Goal: Transaction & Acquisition: Purchase product/service

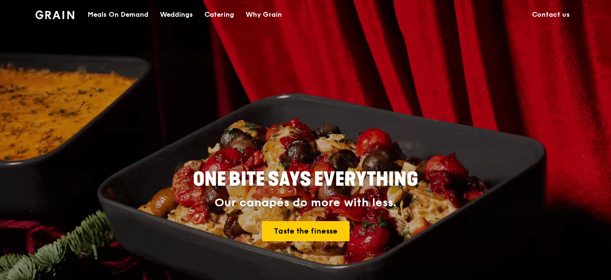
click at [129, 17] on div "Meals On Demand" at bounding box center [118, 14] width 61 height 29
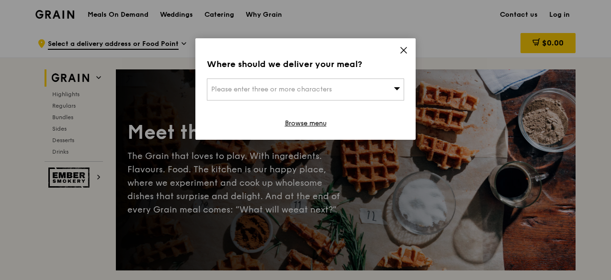
click at [357, 72] on div "Where should we deliver your meal? Please enter three or more characters Browse…" at bounding box center [306, 89] width 220 height 102
click at [347, 87] on div "Please enter three or more characters" at bounding box center [305, 90] width 197 height 22
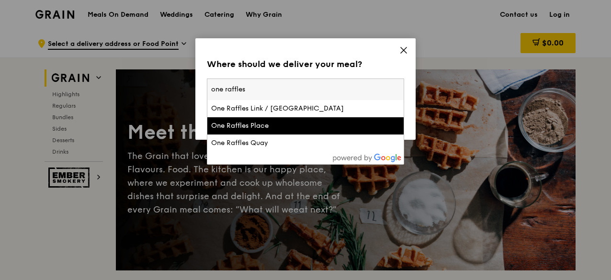
type input "one raffles"
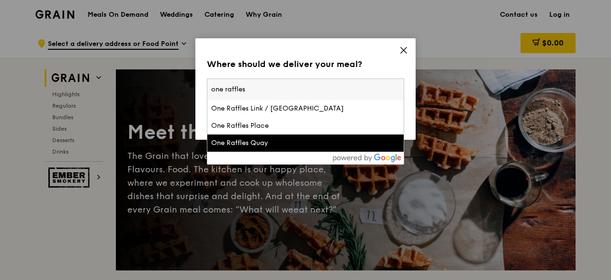
click at [285, 138] on div "One Raffles Quay" at bounding box center [282, 143] width 142 height 10
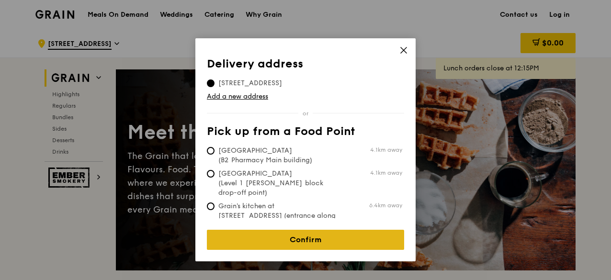
click at [241, 231] on link "Confirm" at bounding box center [305, 240] width 197 height 20
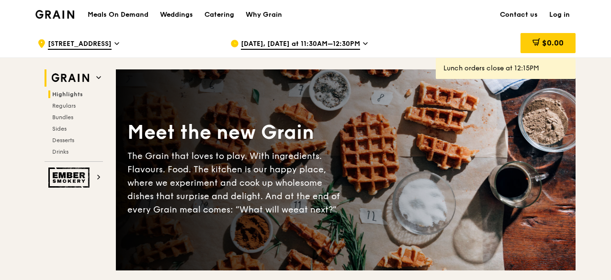
click at [68, 91] on span "Highlights" at bounding box center [67, 94] width 31 height 7
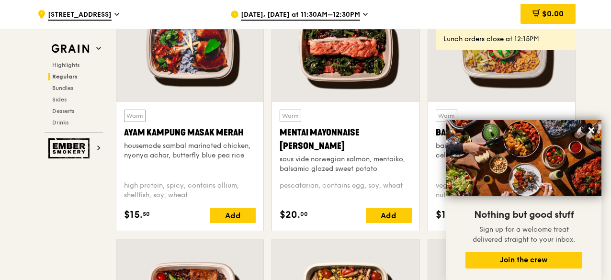
scroll to position [894, 0]
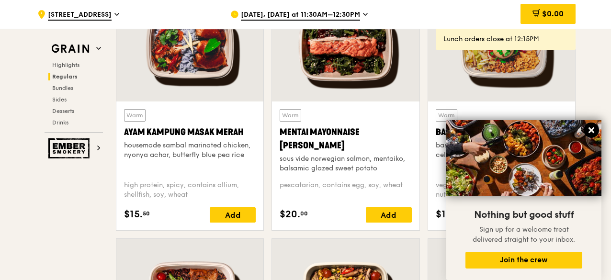
click at [596, 129] on icon at bounding box center [592, 130] width 9 height 9
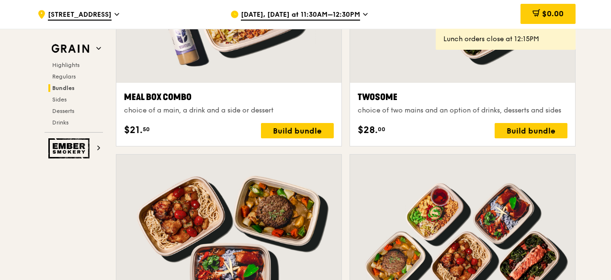
scroll to position [1565, 0]
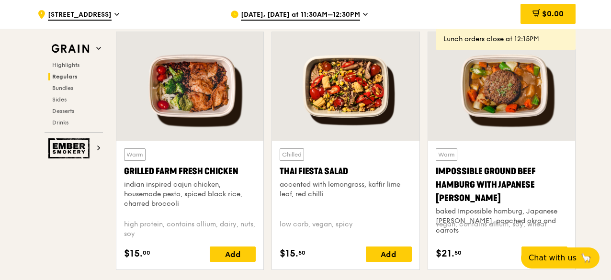
scroll to position [1102, 0]
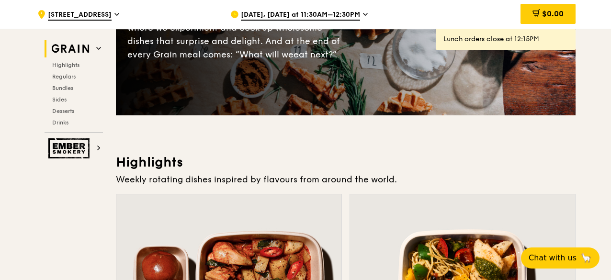
scroll to position [240, 0]
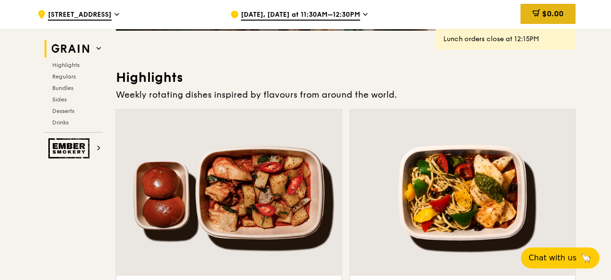
click at [561, 16] on span "$0.00" at bounding box center [553, 13] width 22 height 9
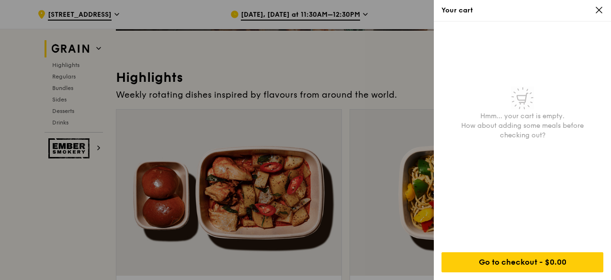
click at [596, 6] on icon at bounding box center [599, 10] width 9 height 9
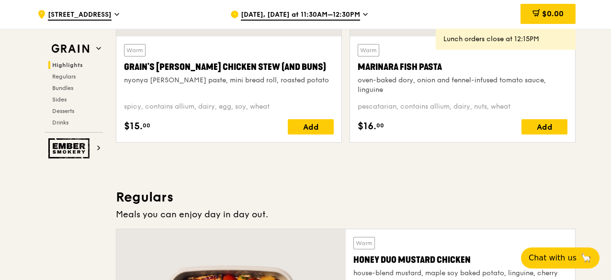
scroll to position [527, 0]
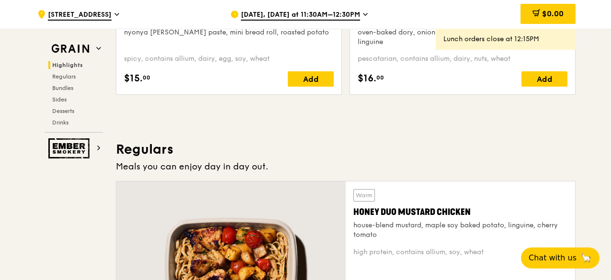
click at [317, 16] on span "Sep 15, Today at 11:30AM–12:30PM" at bounding box center [300, 15] width 119 height 11
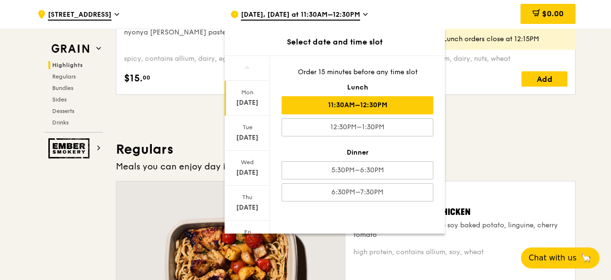
click at [317, 16] on span "Sep 15, Today at 11:30AM–12:30PM" at bounding box center [300, 15] width 119 height 11
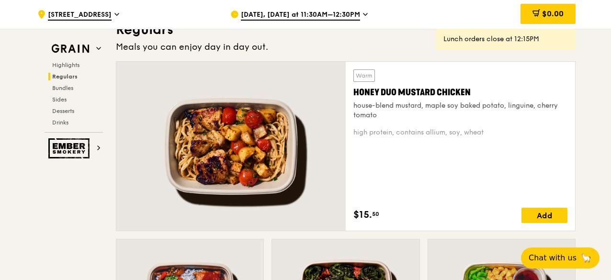
scroll to position [667, 0]
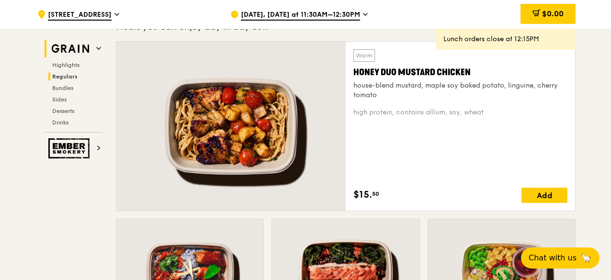
click at [100, 46] on icon at bounding box center [98, 48] width 5 height 5
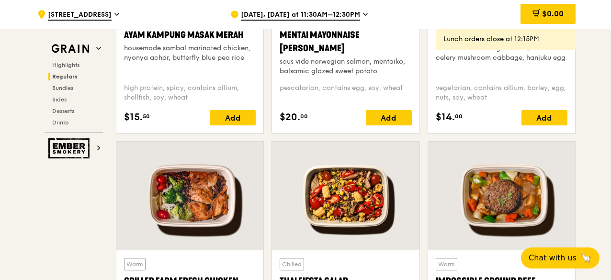
scroll to position [1037, 0]
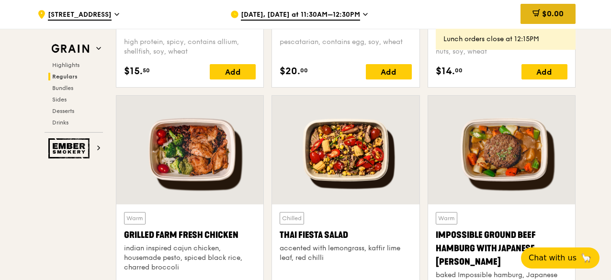
click at [540, 12] on div "$0.00" at bounding box center [548, 14] width 55 height 20
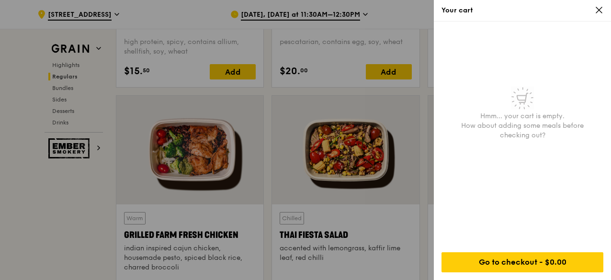
click at [600, 9] on div "Your cart" at bounding box center [522, 11] width 177 height 22
click at [600, 9] on icon at bounding box center [599, 10] width 9 height 9
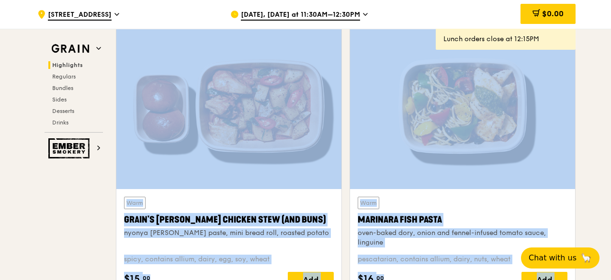
scroll to position [0, 0]
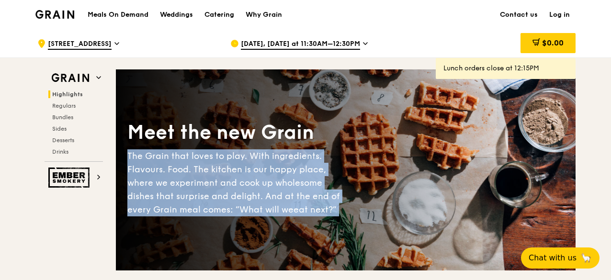
drag, startPoint x: 541, startPoint y: 94, endPoint x: 466, endPoint y: -42, distance: 155.3
click at [459, 41] on div "$0.00" at bounding box center [499, 43] width 154 height 29
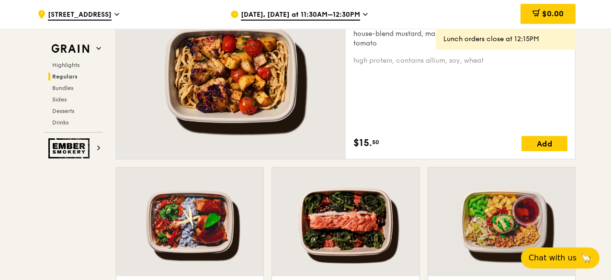
scroll to position [671, 0]
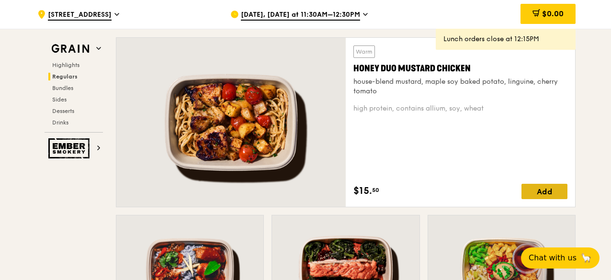
click at [563, 189] on div "Add" at bounding box center [545, 191] width 46 height 15
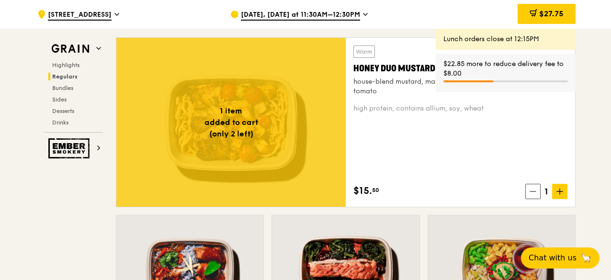
click at [269, 127] on div at bounding box center [231, 122] width 230 height 169
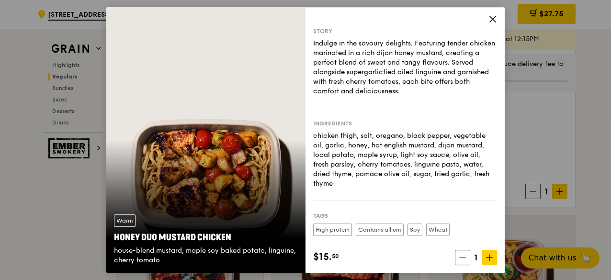
click at [489, 22] on icon at bounding box center [493, 19] width 9 height 9
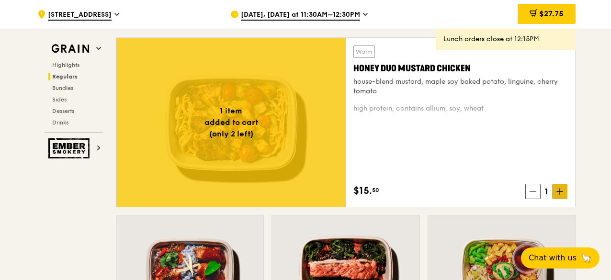
click at [562, 193] on icon at bounding box center [560, 191] width 7 height 7
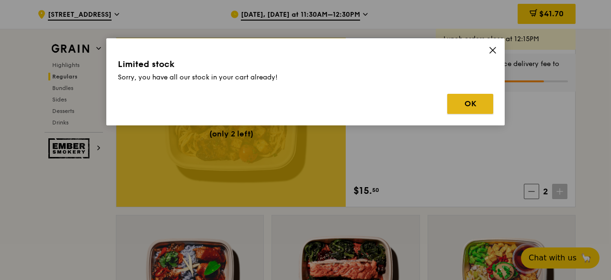
click at [462, 106] on button "OK" at bounding box center [471, 104] width 46 height 20
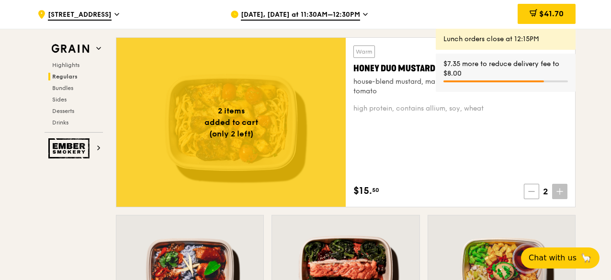
click at [539, 188] on span at bounding box center [531, 191] width 15 height 15
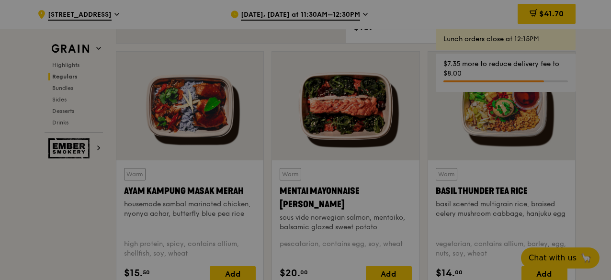
scroll to position [863, 0]
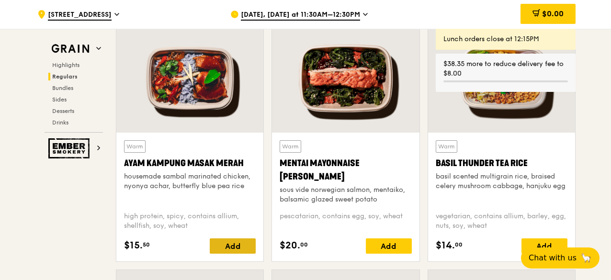
click at [231, 240] on div "Add" at bounding box center [233, 246] width 46 height 15
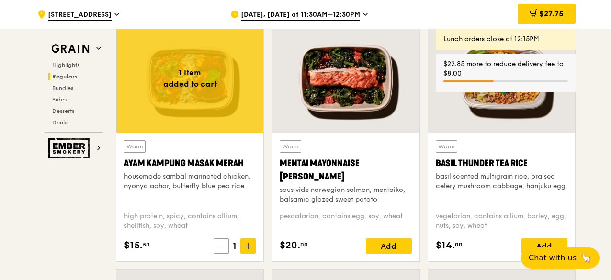
click at [221, 240] on span at bounding box center [221, 246] width 15 height 15
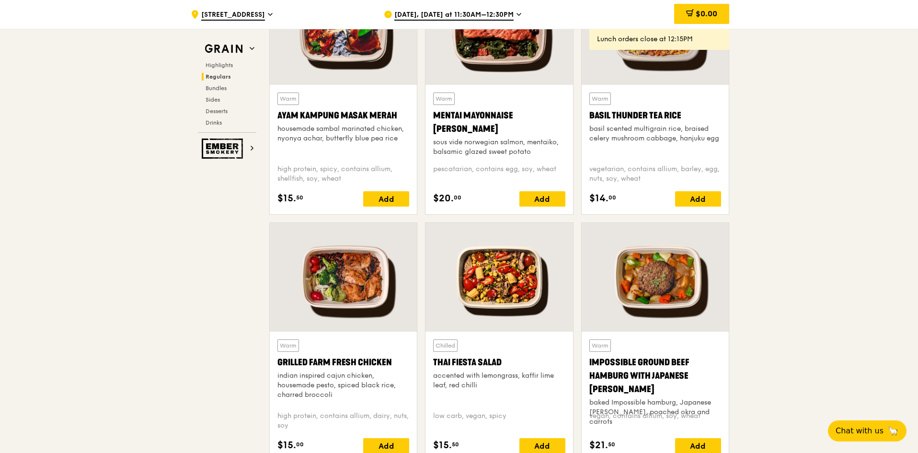
scroll to position [959, 0]
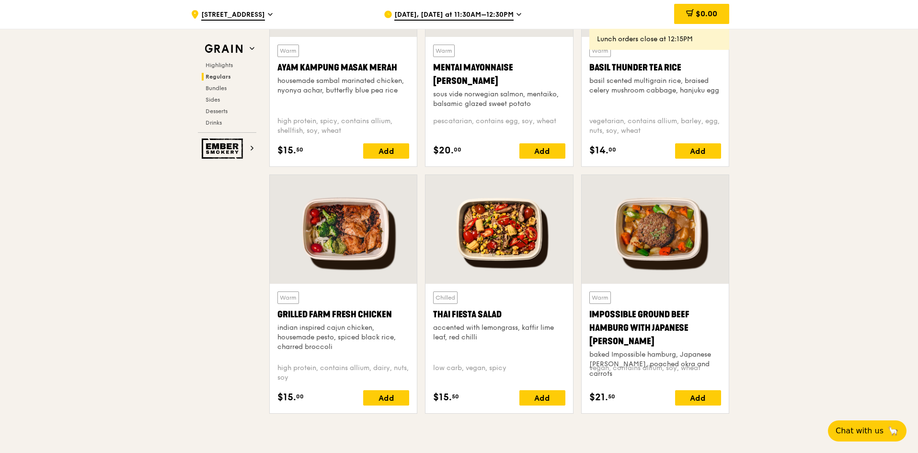
click at [346, 309] on div "Grilled Farm Fresh Chicken" at bounding box center [343, 314] width 132 height 13
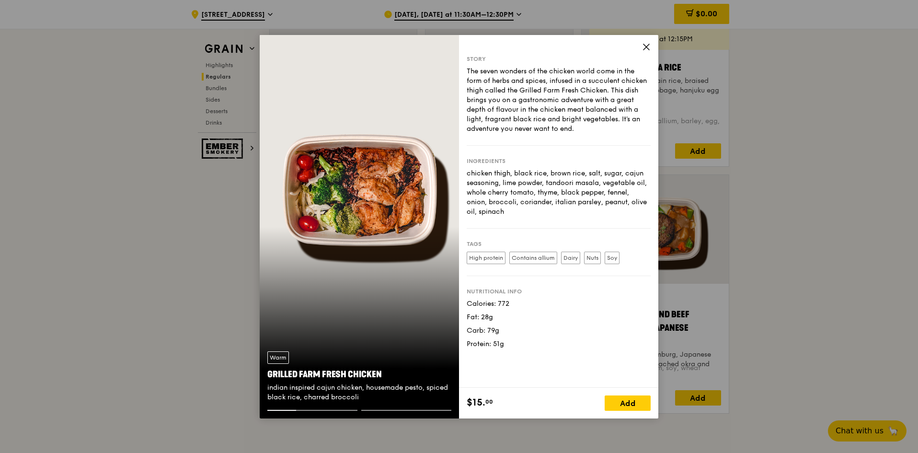
click at [648, 46] on icon at bounding box center [646, 47] width 9 height 9
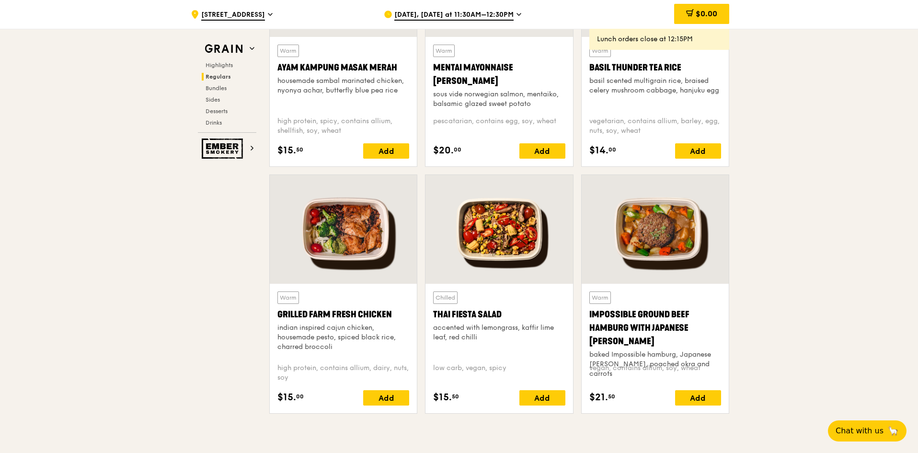
click at [479, 235] on div at bounding box center [499, 229] width 147 height 109
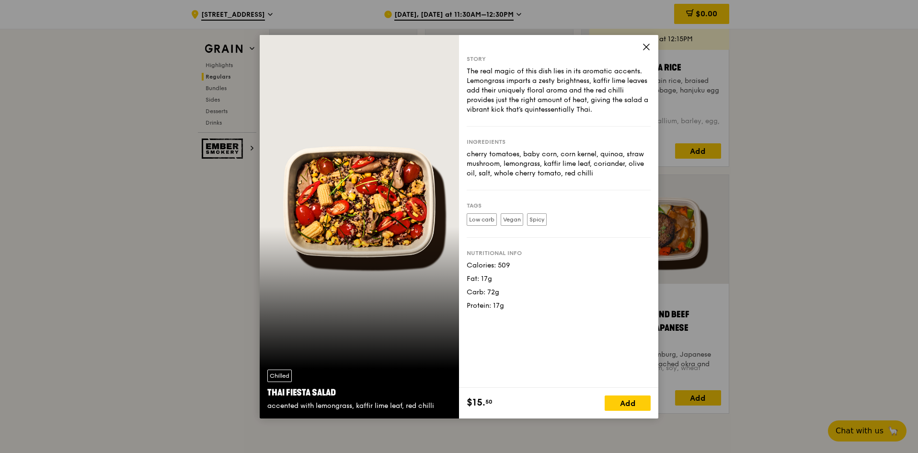
click at [643, 45] on icon at bounding box center [646, 47] width 9 height 9
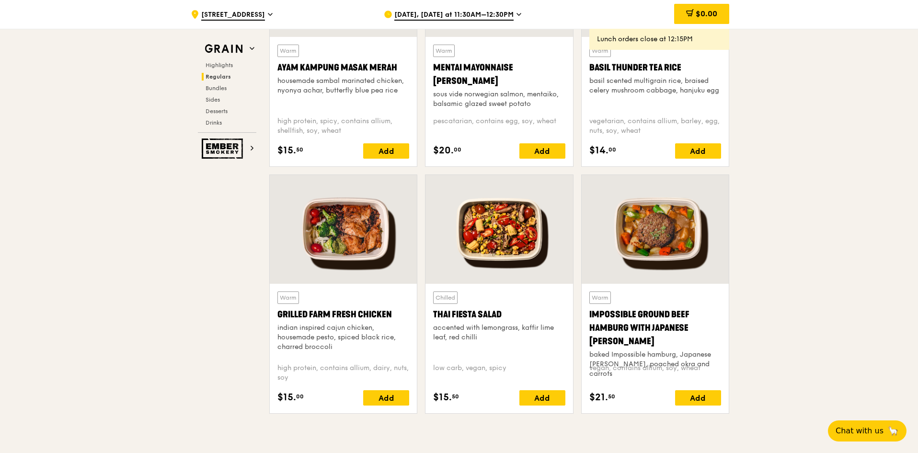
click at [661, 242] on div at bounding box center [655, 229] width 147 height 109
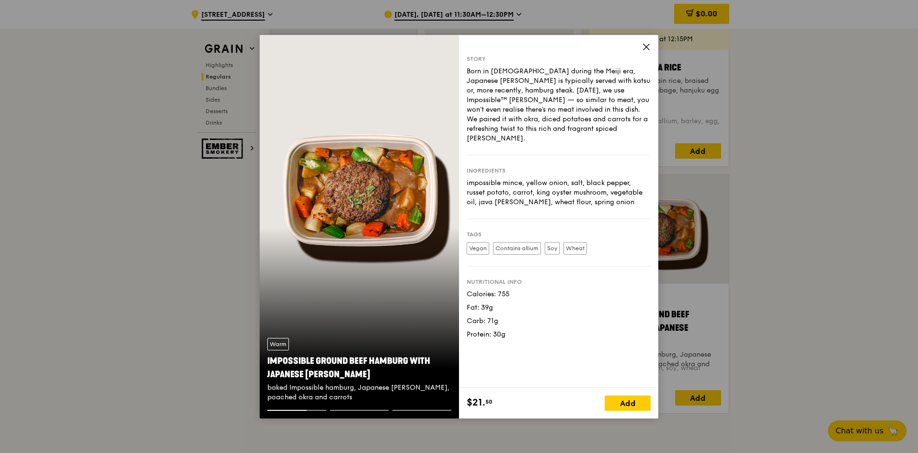
click at [645, 47] on icon at bounding box center [646, 47] width 9 height 9
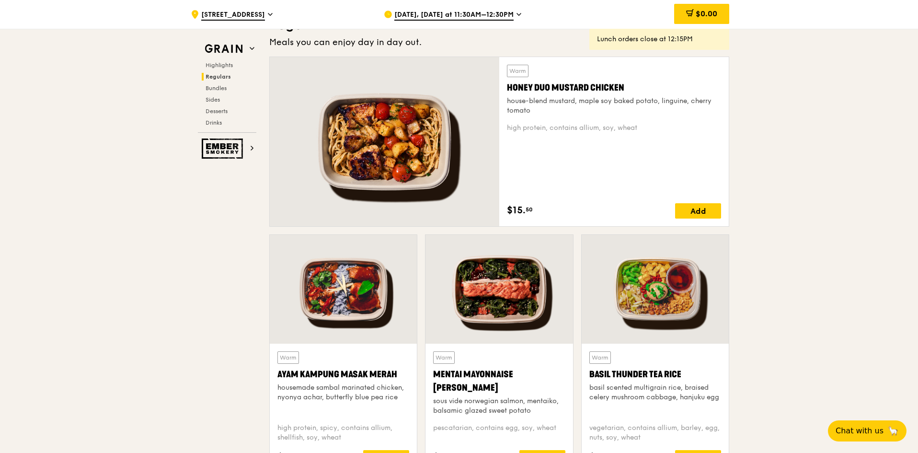
scroll to position [623, 0]
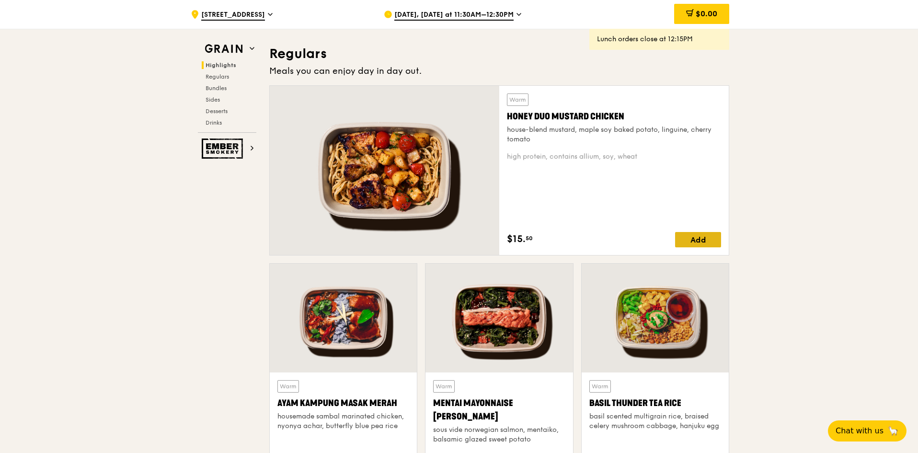
click at [691, 238] on div "Add" at bounding box center [698, 239] width 46 height 15
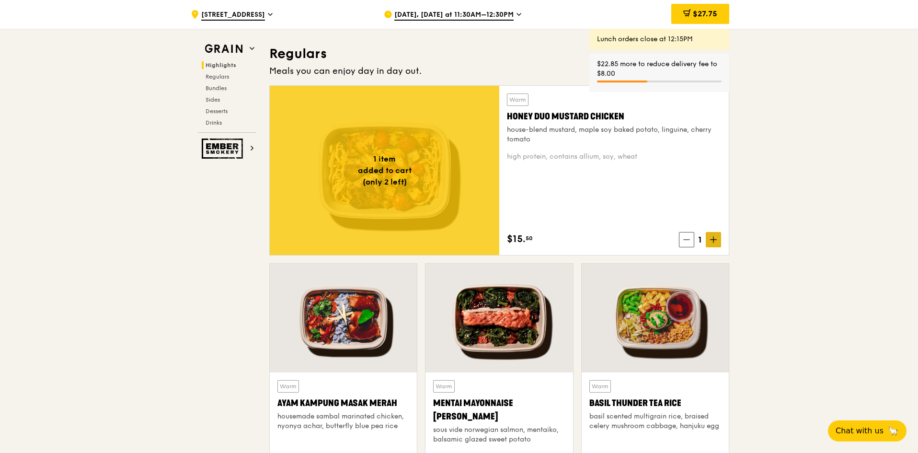
click at [710, 239] on span at bounding box center [713, 239] width 15 height 15
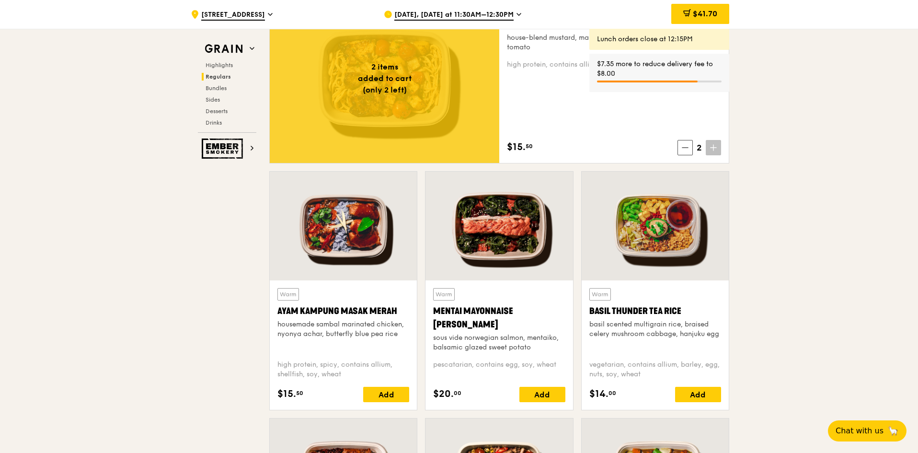
scroll to position [719, 0]
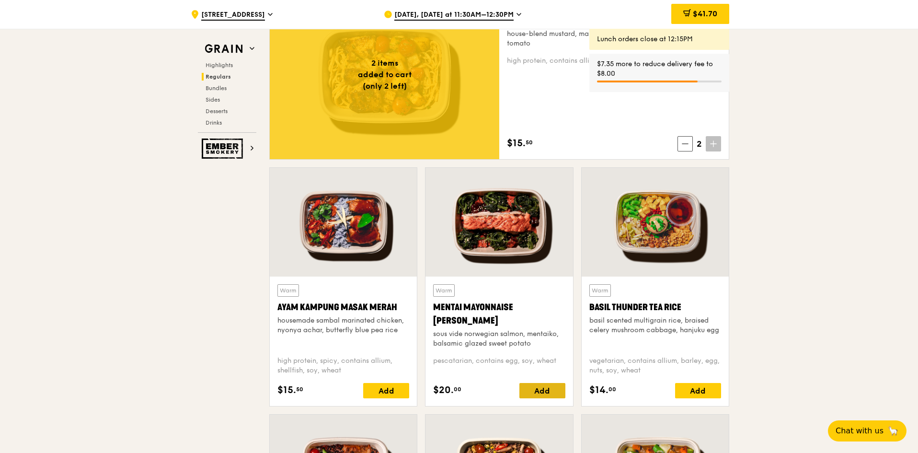
click at [551, 394] on div "Add" at bounding box center [542, 390] width 46 height 15
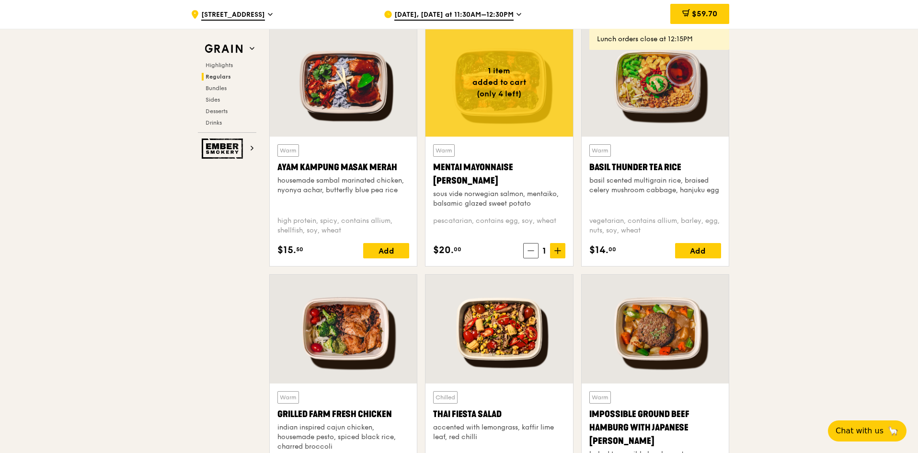
scroll to position [863, 0]
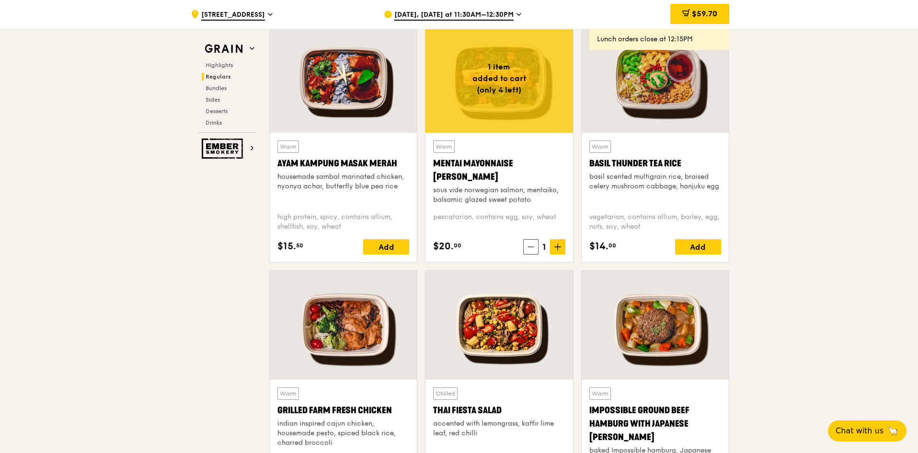
click at [529, 191] on div "sous vide norwegian salmon, mentaiko, balsamic glazed sweet potato" at bounding box center [499, 194] width 132 height 19
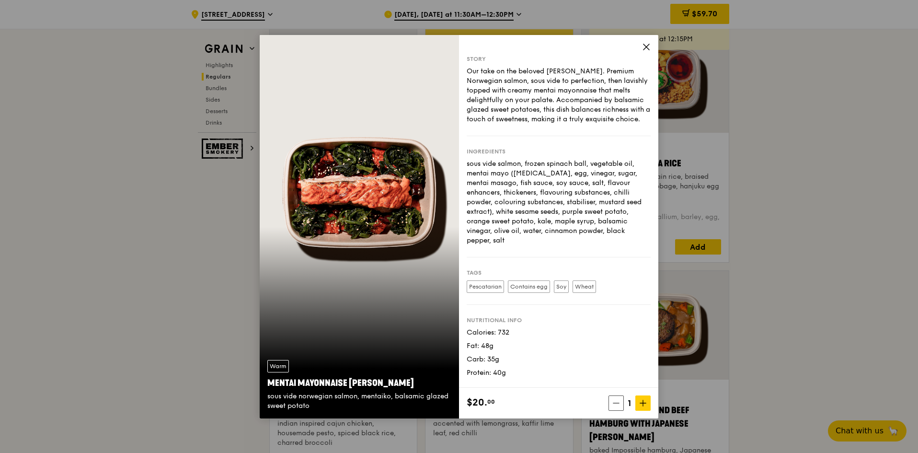
drag, startPoint x: 641, startPoint y: 400, endPoint x: 687, endPoint y: 367, distance: 57.0
click at [641, 400] on icon at bounding box center [643, 403] width 7 height 7
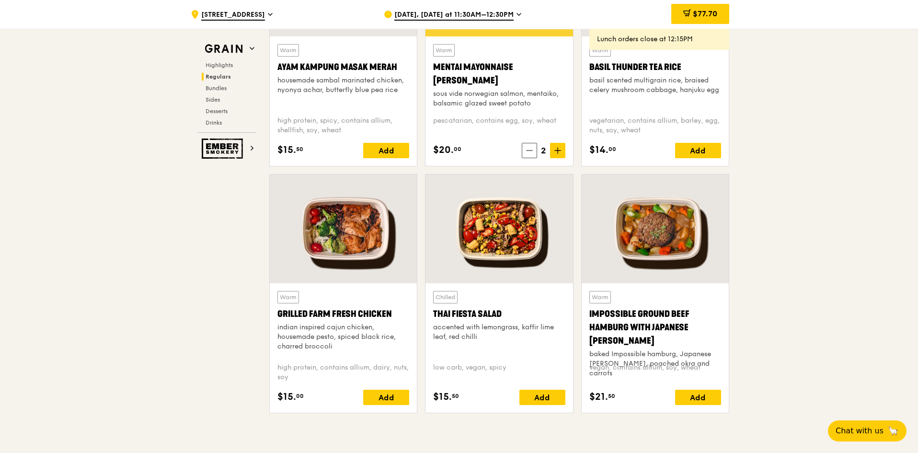
scroll to position [959, 0]
click at [373, 386] on div "Warm Grilled Farm Fresh Chicken indian inspired cajun chicken, housemade pesto,…" at bounding box center [343, 348] width 132 height 114
click at [377, 392] on div "Add" at bounding box center [386, 397] width 46 height 15
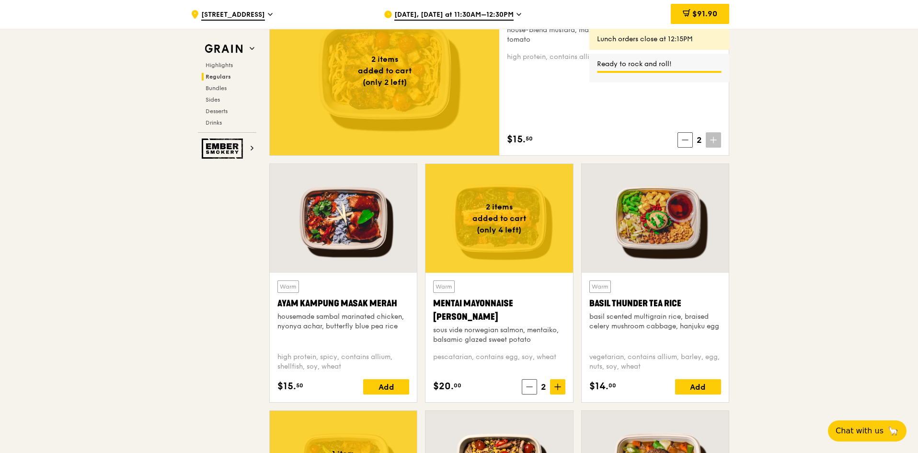
scroll to position [719, 0]
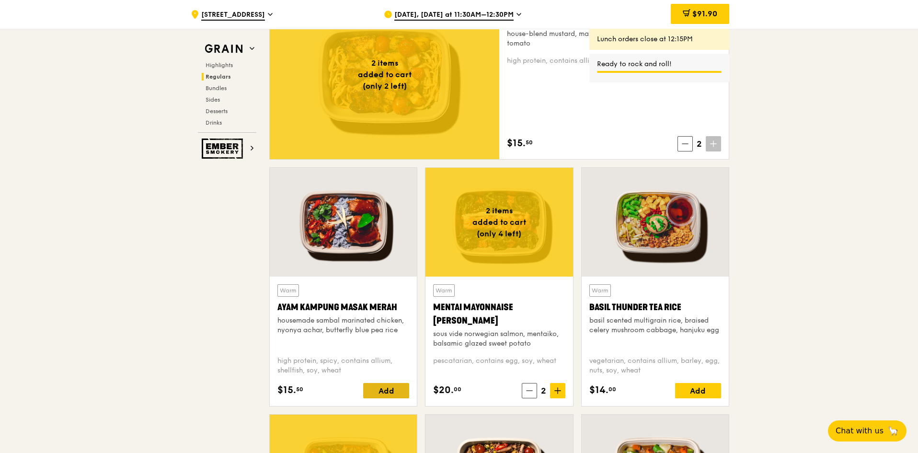
click at [386, 383] on div "Add" at bounding box center [386, 390] width 46 height 15
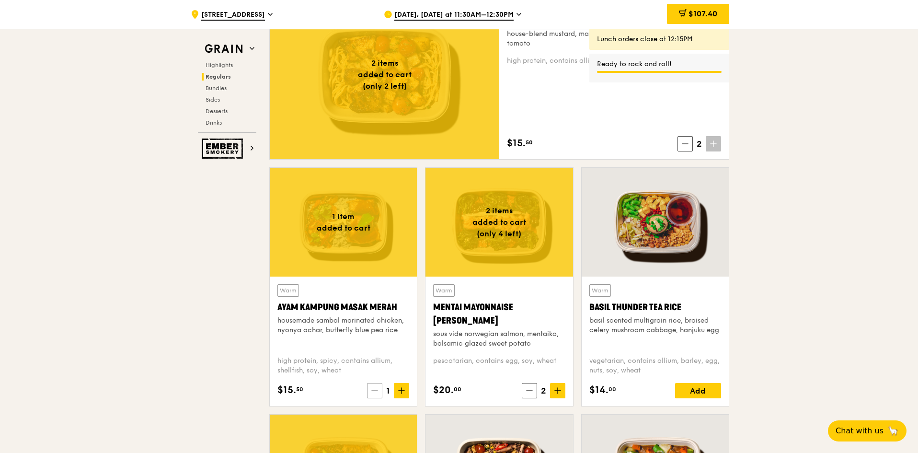
click at [376, 390] on icon at bounding box center [374, 390] width 7 height 7
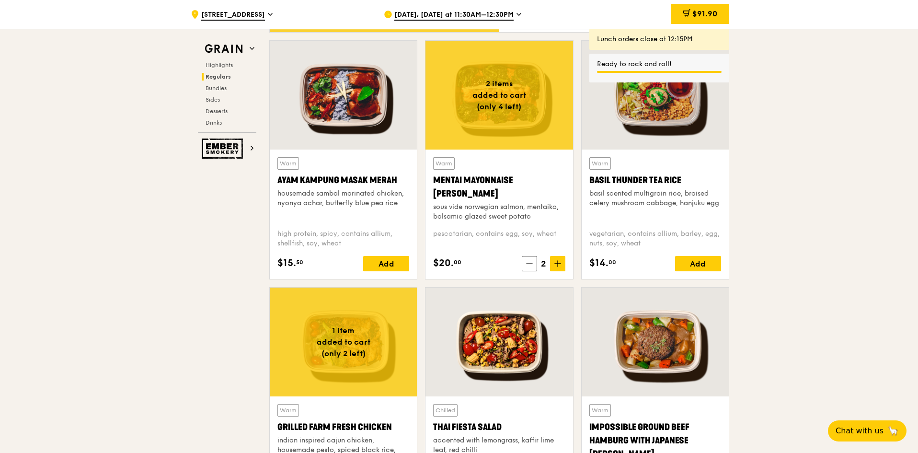
scroll to position [863, 0]
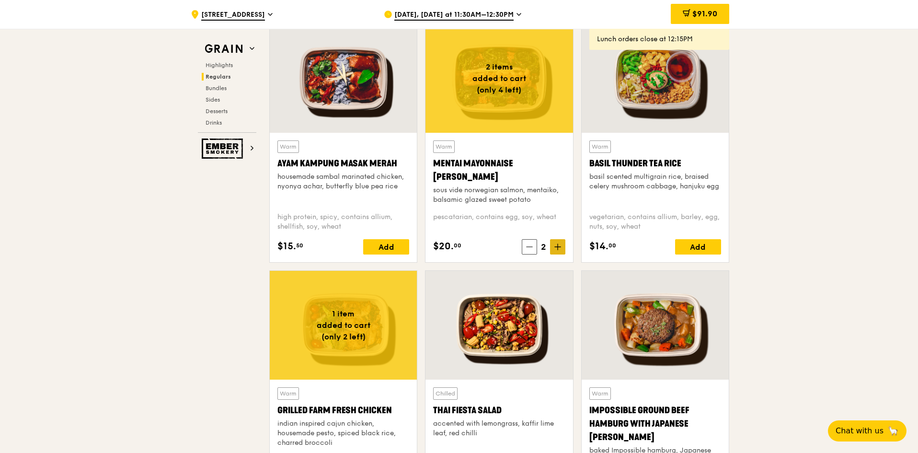
click at [558, 247] on icon at bounding box center [558, 247] width 6 height 0
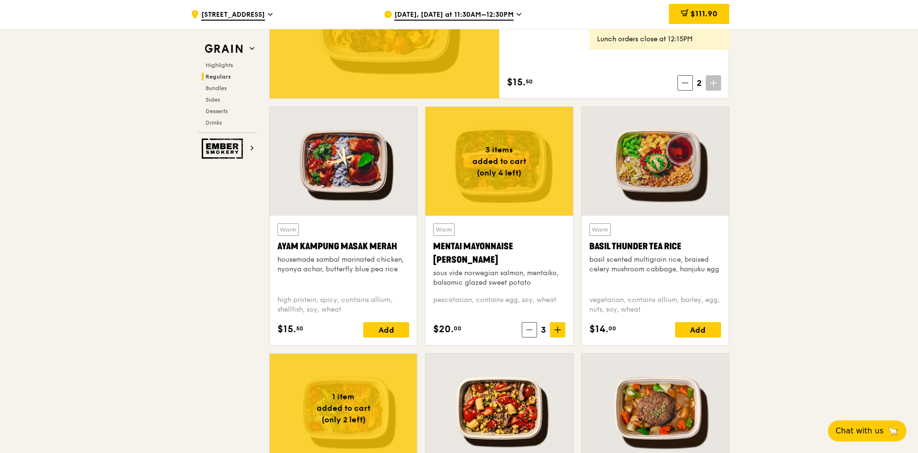
scroll to position [767, 0]
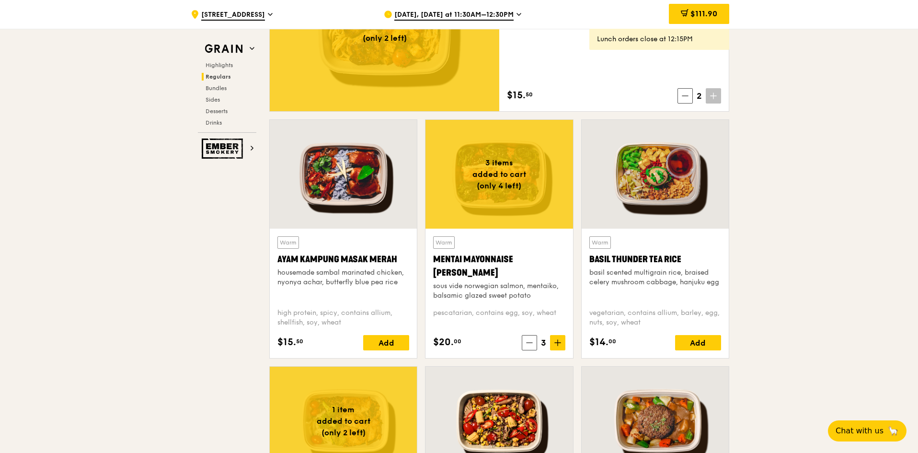
click at [367, 333] on div "Warm Ayam Kampung Masak Merah housemade sambal marinated chicken, nyonya achar,…" at bounding box center [343, 293] width 132 height 114
click at [374, 338] on div "Add" at bounding box center [386, 342] width 46 height 15
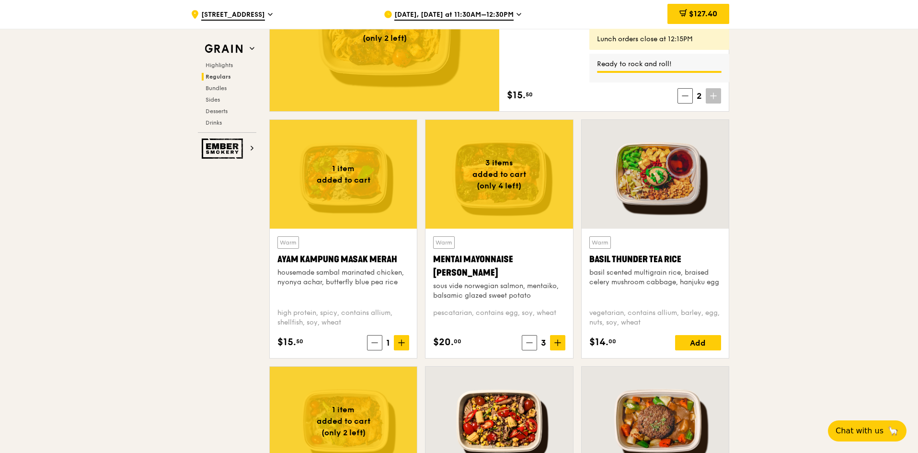
click at [369, 340] on span at bounding box center [374, 342] width 15 height 15
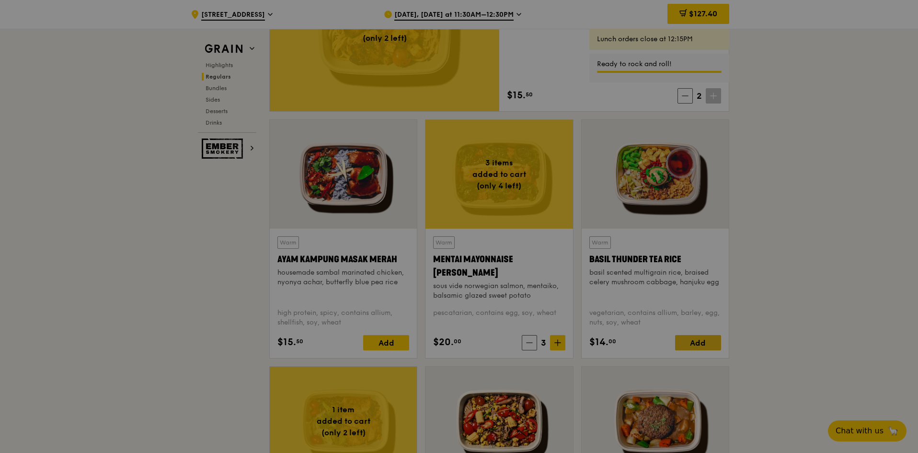
click at [692, 341] on div at bounding box center [459, 226] width 918 height 453
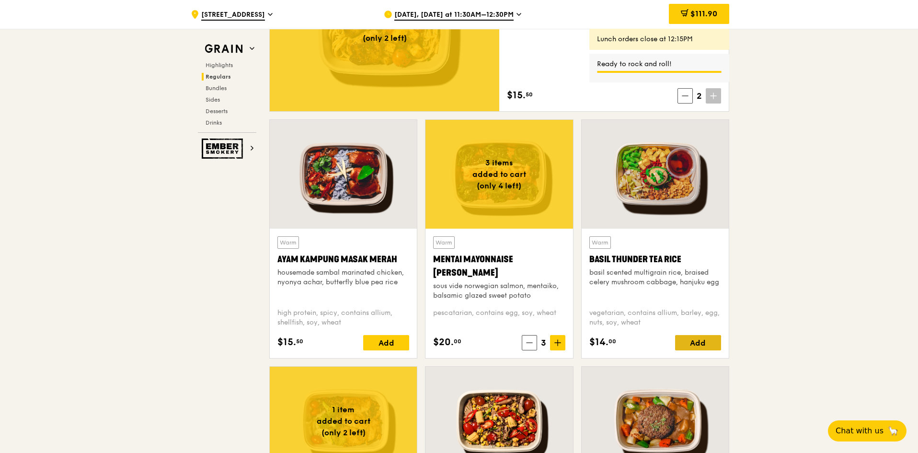
click at [692, 341] on div "Add" at bounding box center [698, 342] width 46 height 15
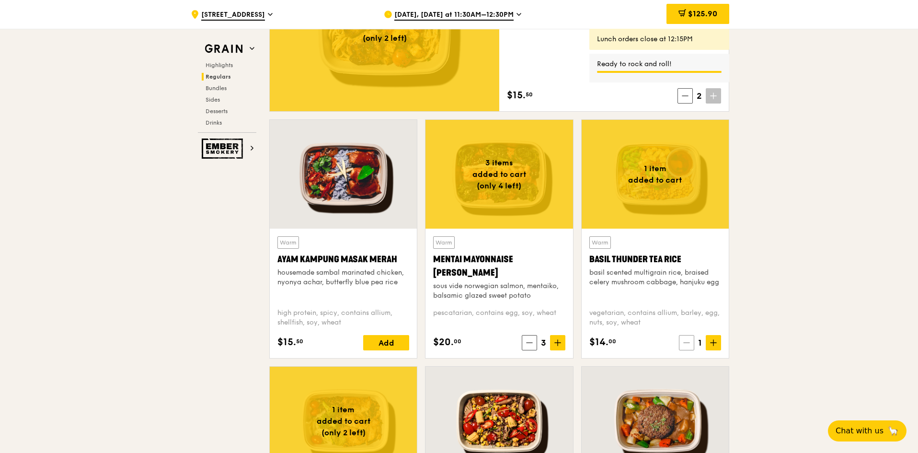
click at [679, 342] on span at bounding box center [686, 342] width 15 height 15
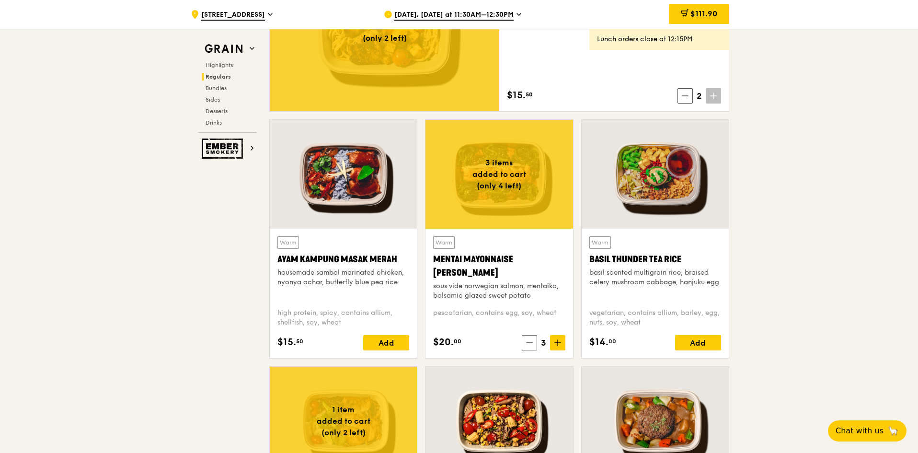
click at [630, 280] on div "basil scented multigrain rice, braised celery mushroom cabbage, hanjuku egg" at bounding box center [655, 277] width 132 height 19
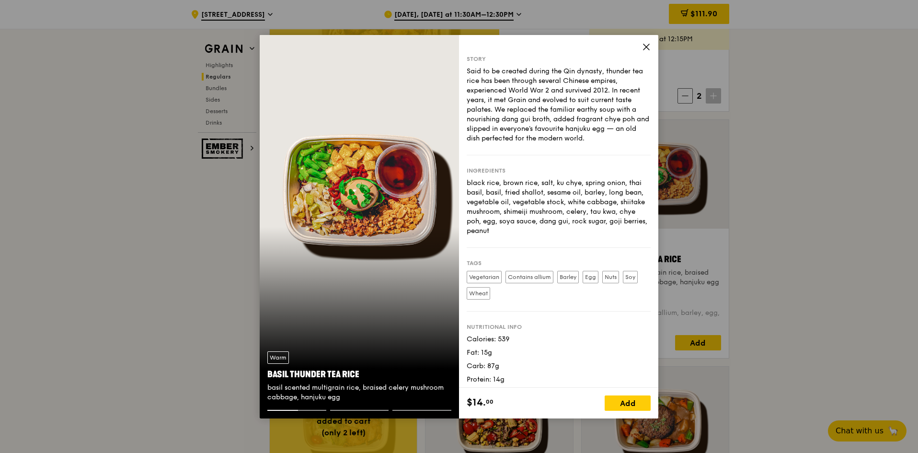
click at [649, 47] on icon at bounding box center [646, 47] width 9 height 9
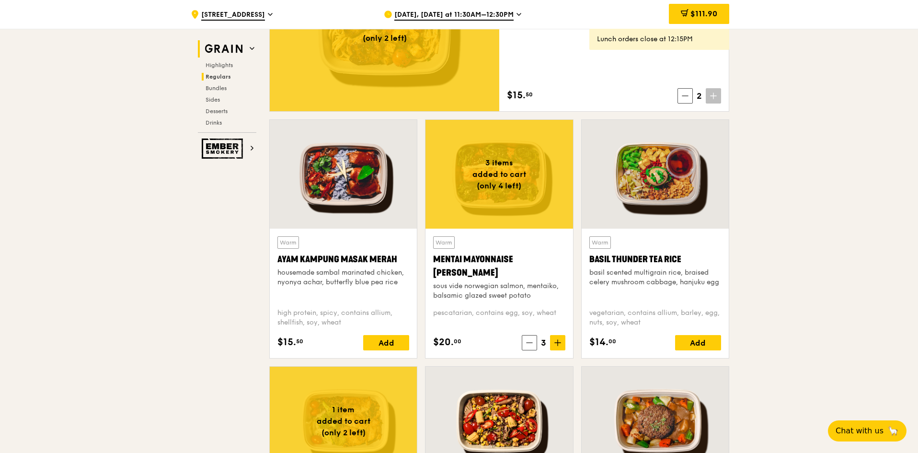
click at [246, 51] on h2 "Grain" at bounding box center [227, 48] width 58 height 17
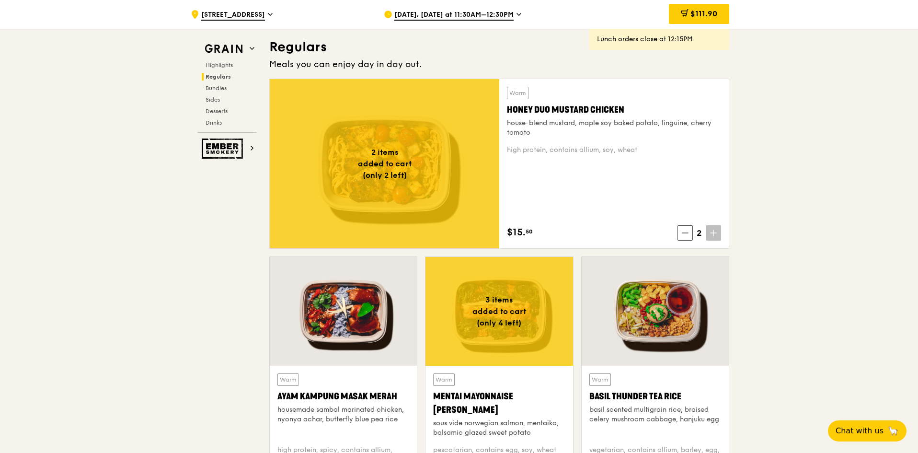
scroll to position [702, 0]
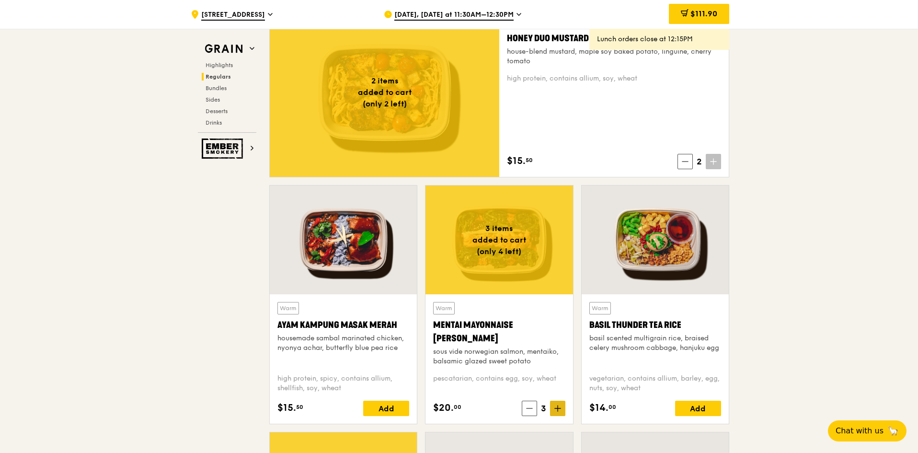
click at [556, 406] on icon at bounding box center [557, 408] width 7 height 7
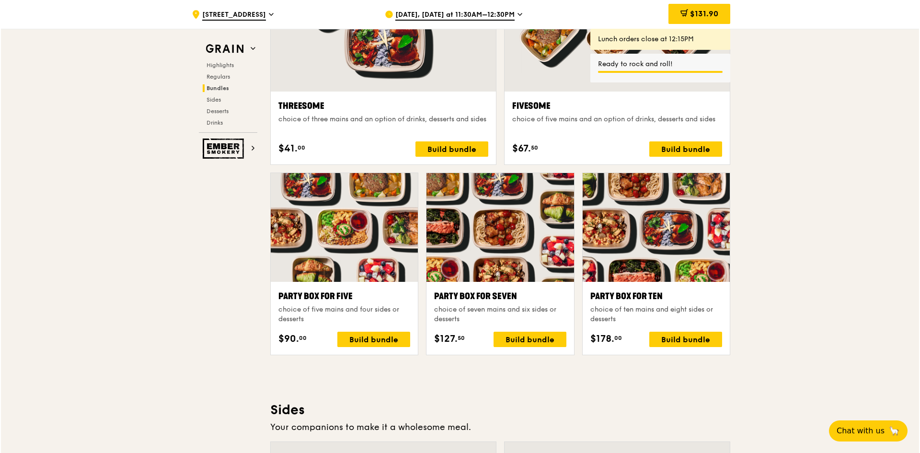
scroll to position [1852, 0]
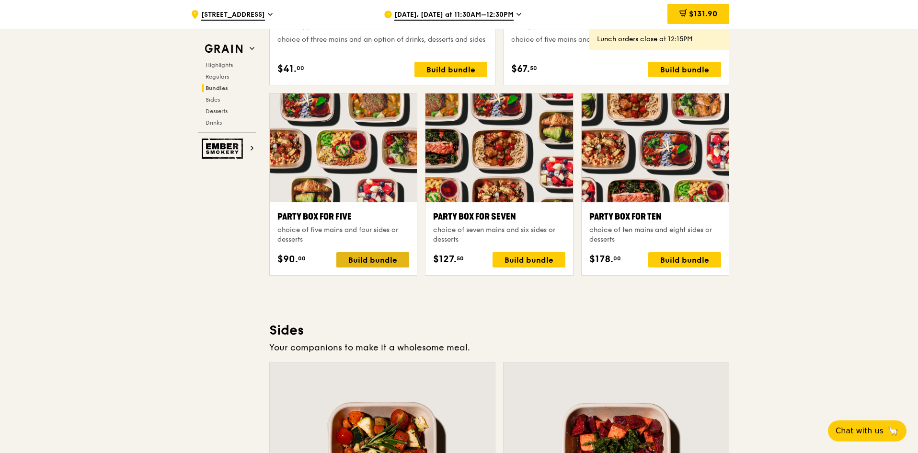
click at [385, 260] on div "Build bundle" at bounding box center [372, 259] width 73 height 15
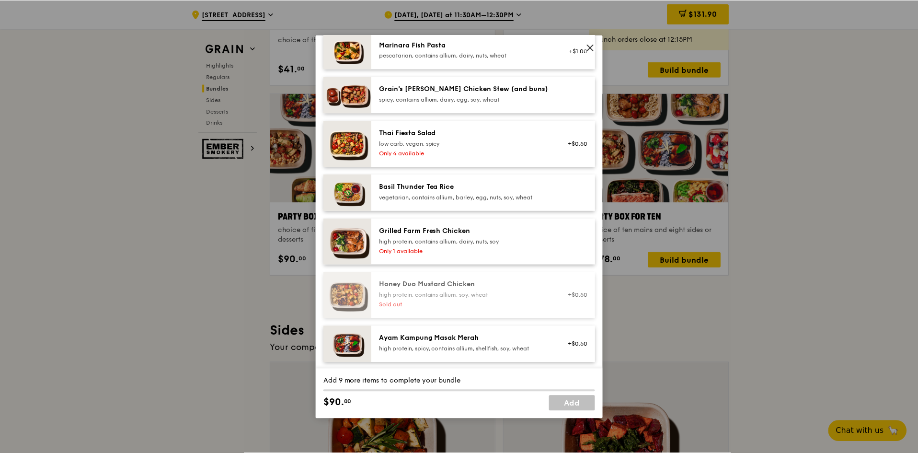
scroll to position [48, 0]
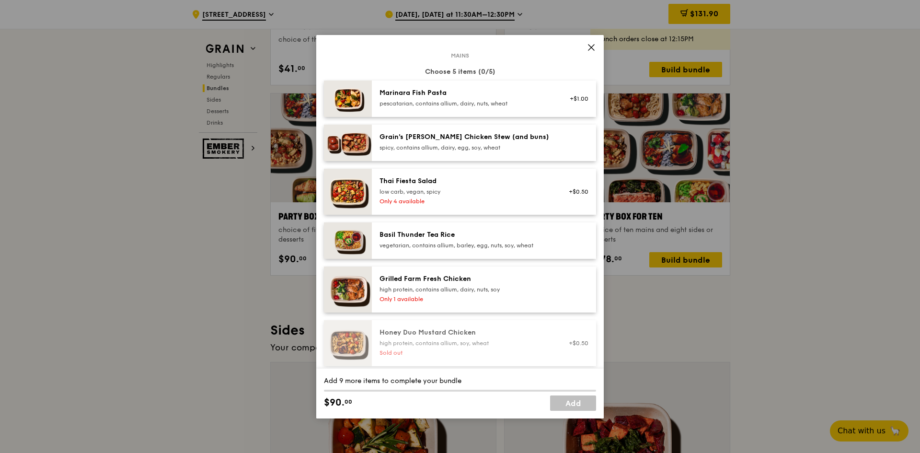
click at [593, 46] on icon at bounding box center [591, 47] width 9 height 9
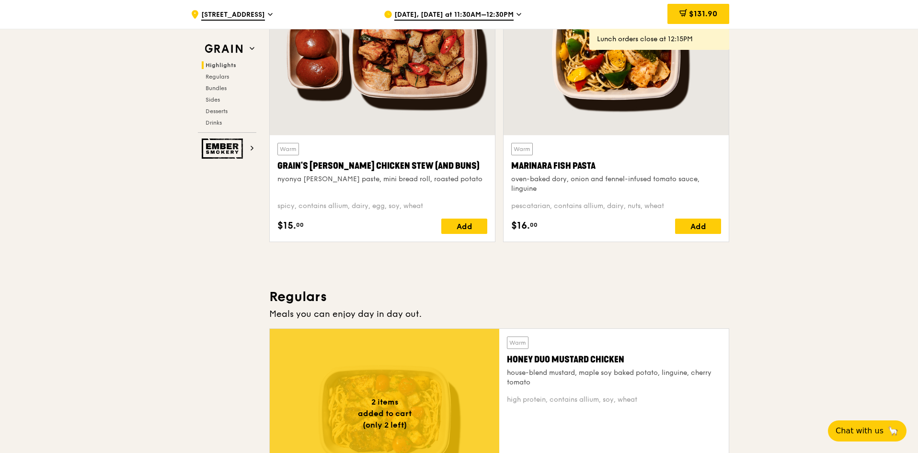
scroll to position [366, 0]
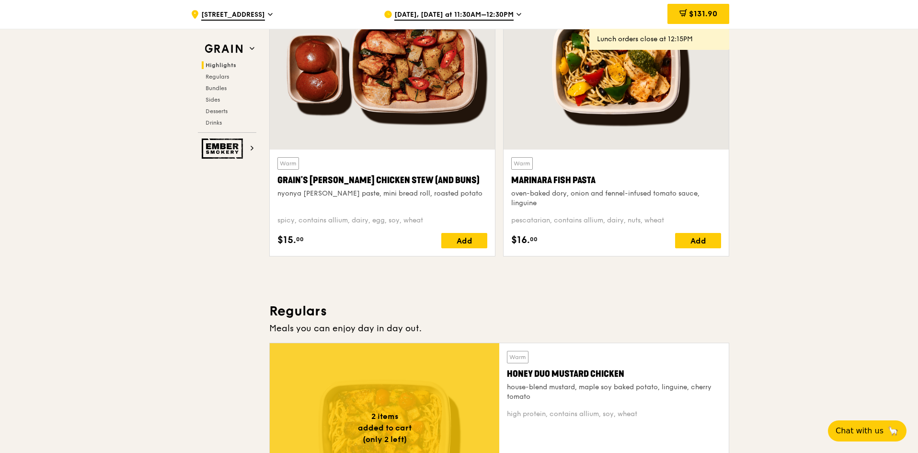
click at [721, 244] on div "Warm Marinara Fish Pasta oven-baked dory, onion and fennel-infused tomato sauce…" at bounding box center [616, 203] width 225 height 106
click at [686, 237] on div "Add" at bounding box center [698, 240] width 46 height 15
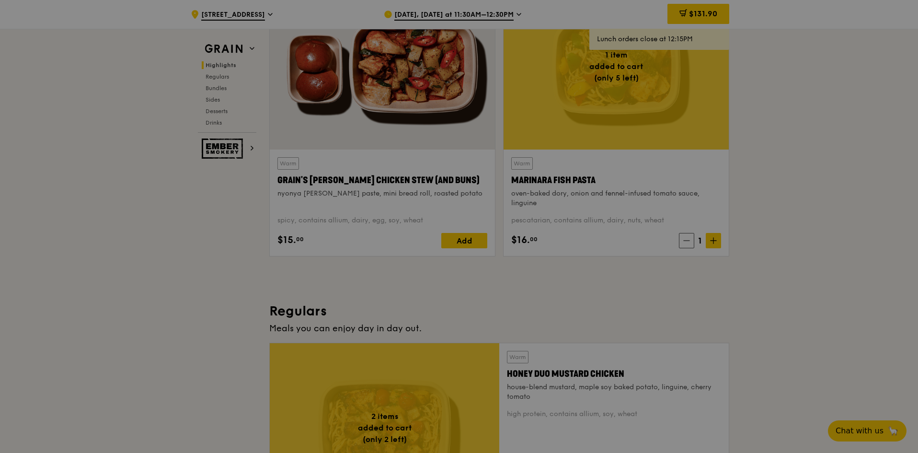
click at [774, 265] on div at bounding box center [459, 226] width 918 height 453
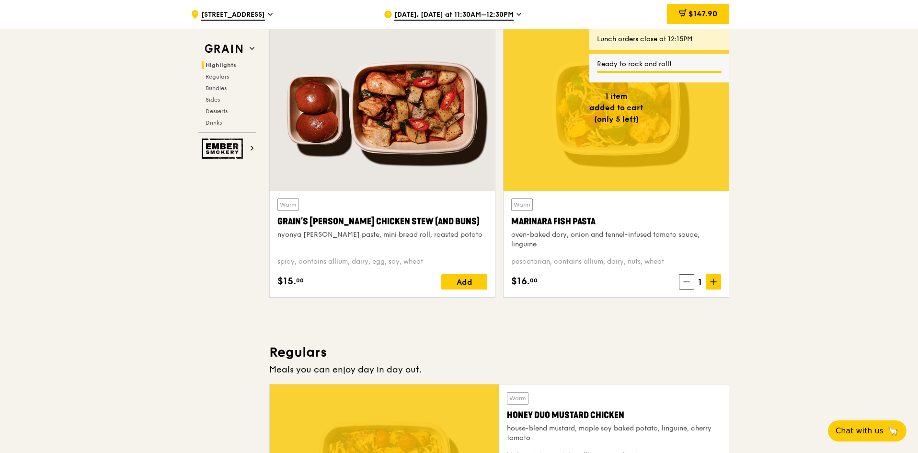
scroll to position [270, 0]
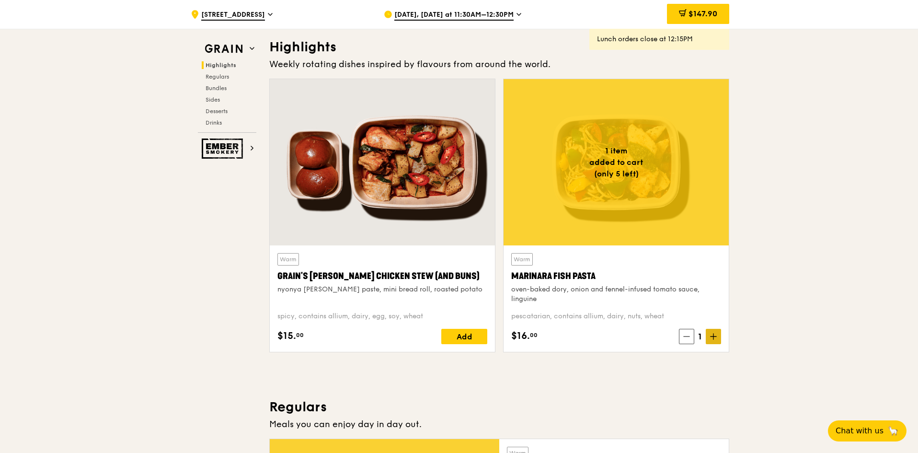
click at [717, 333] on span at bounding box center [713, 336] width 15 height 15
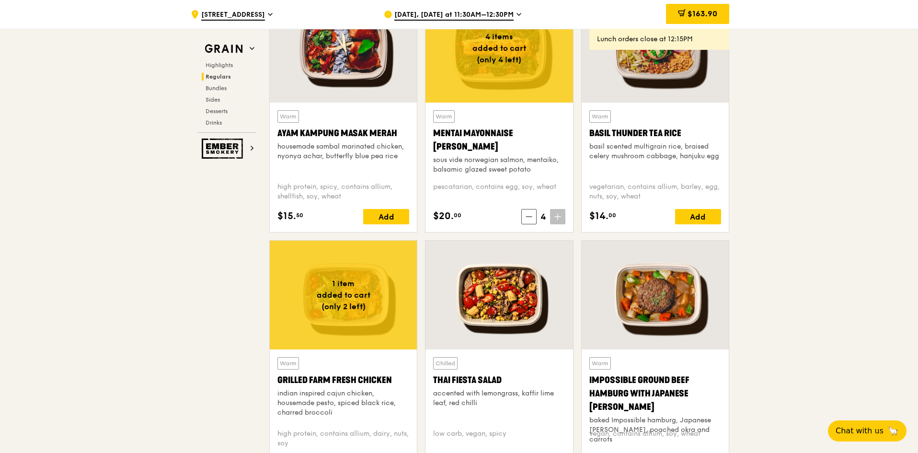
scroll to position [941, 0]
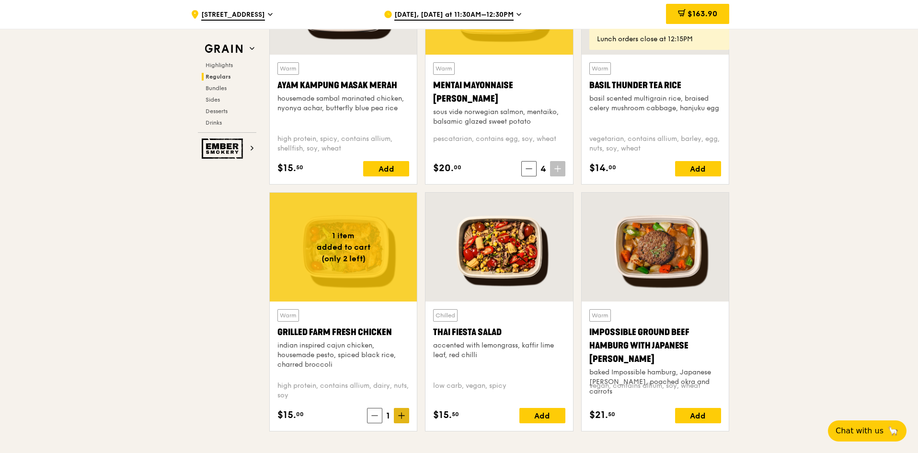
click at [408, 410] on span at bounding box center [401, 415] width 15 height 15
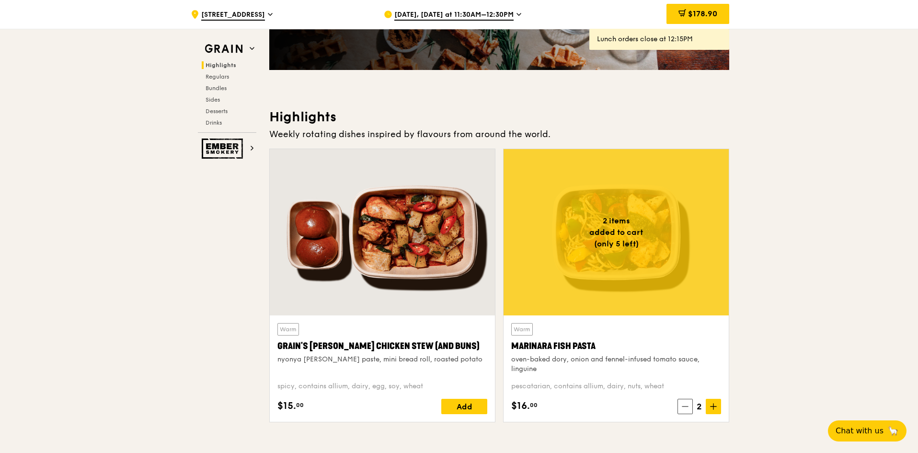
scroll to position [222, 0]
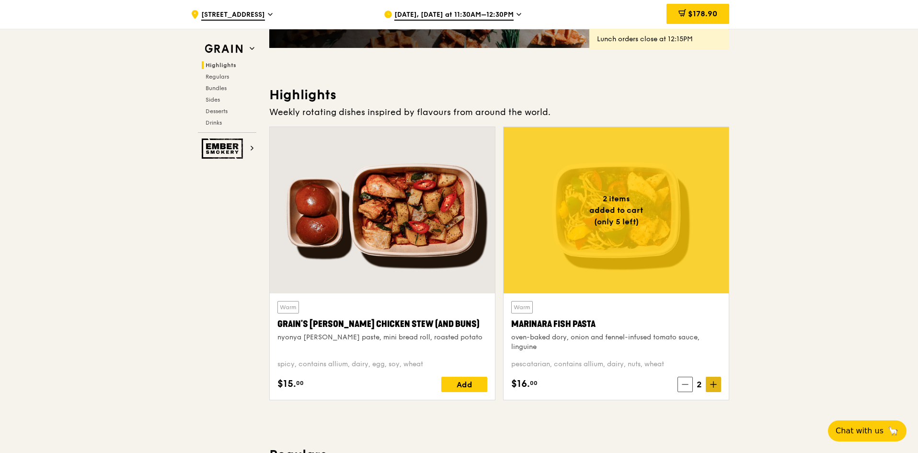
click at [719, 383] on span at bounding box center [713, 384] width 15 height 15
click at [709, 387] on span at bounding box center [713, 384] width 15 height 15
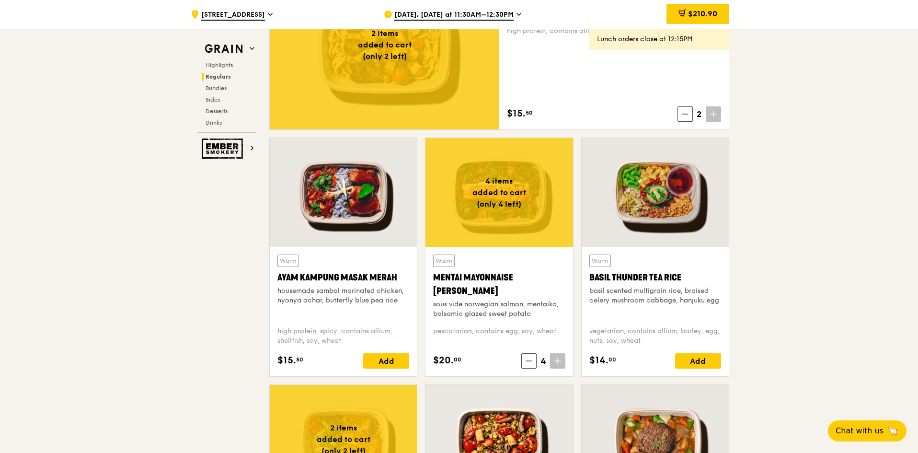
scroll to position [750, 0]
click at [391, 361] on div "Add" at bounding box center [386, 360] width 46 height 15
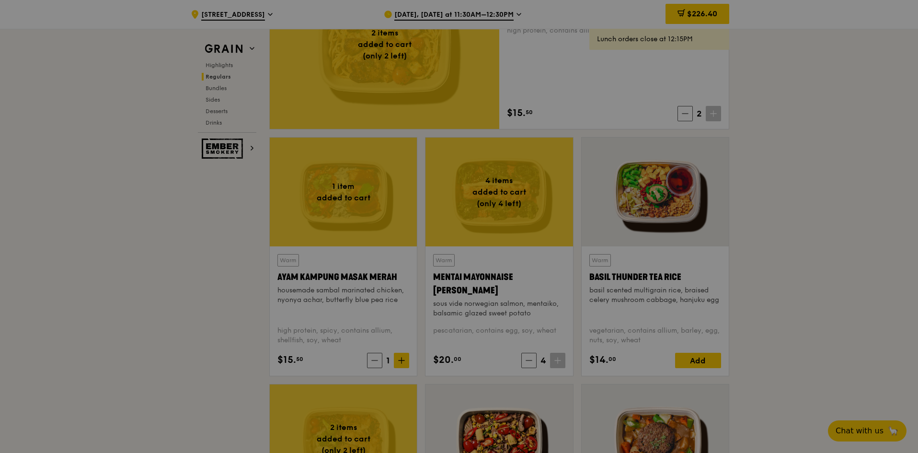
click at [401, 361] on div at bounding box center [459, 226] width 918 height 453
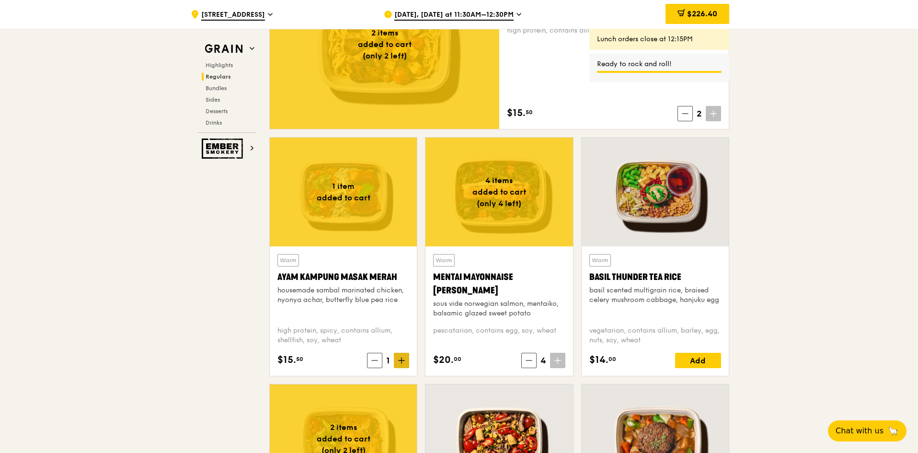
click at [401, 360] on icon at bounding box center [402, 360] width 6 height 0
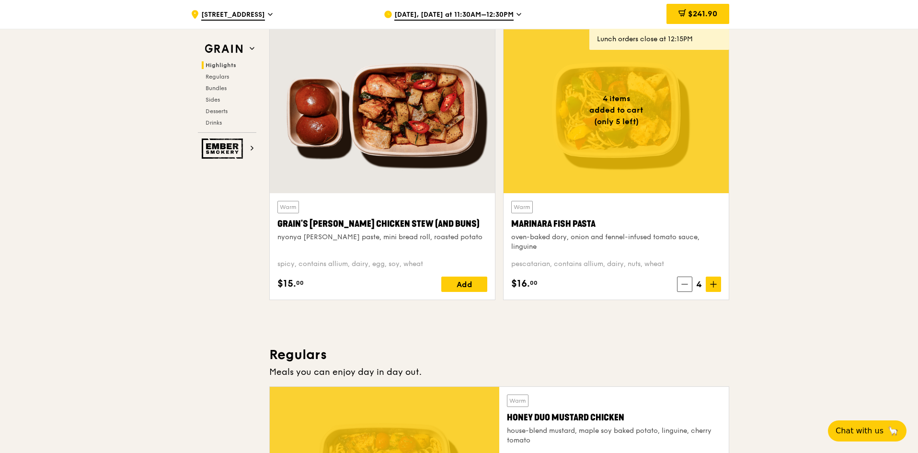
scroll to position [318, 0]
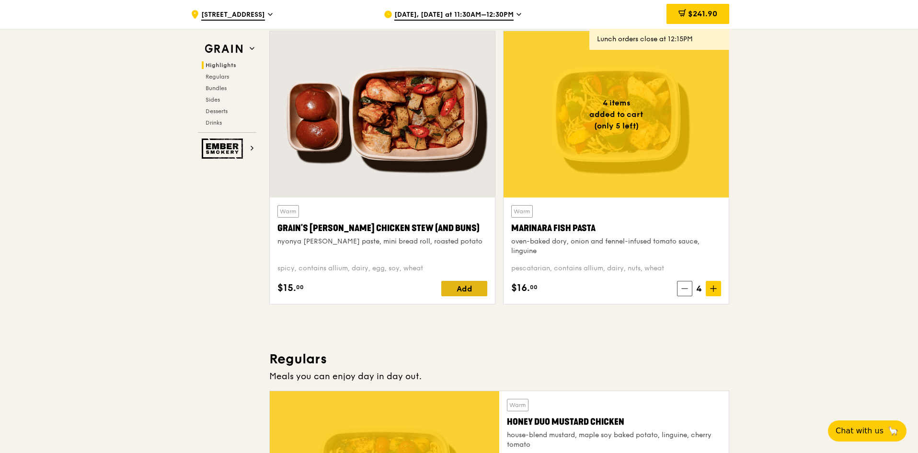
click at [463, 287] on div "Add" at bounding box center [464, 288] width 46 height 15
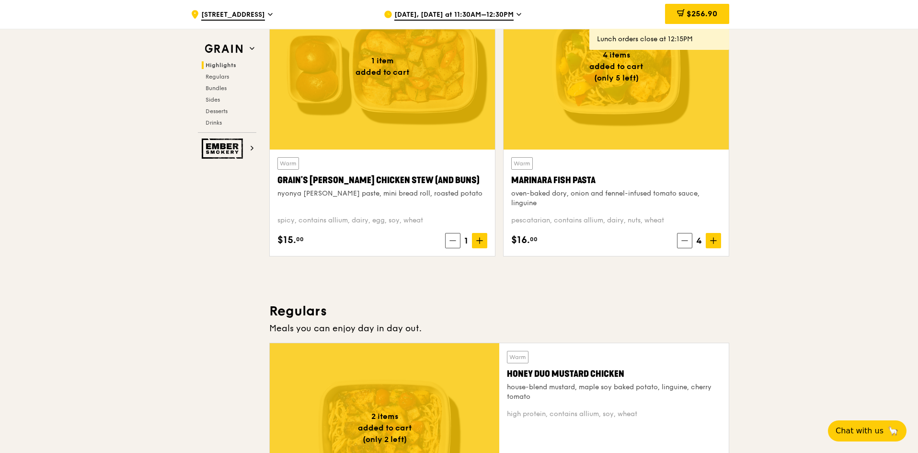
scroll to position [270, 0]
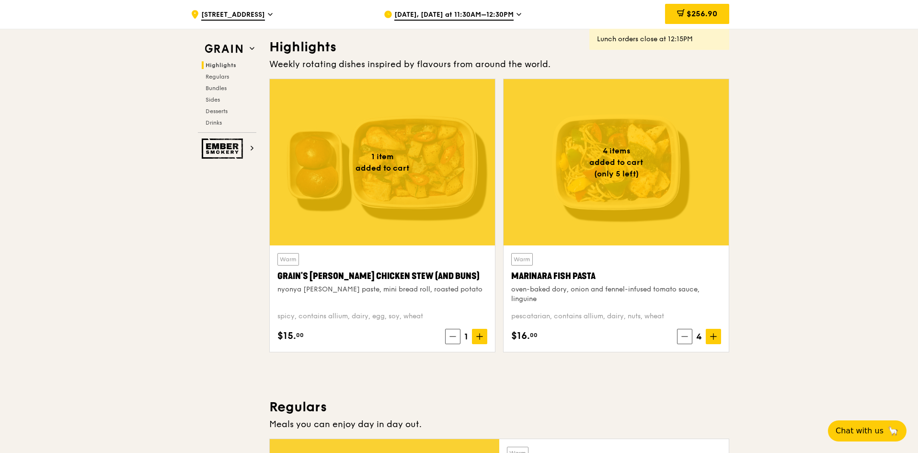
click at [711, 327] on div "Warm Marinara Fish Pasta oven-baked dory, onion and fennel-infused tomato sauce…" at bounding box center [616, 298] width 210 height 91
click at [711, 335] on icon at bounding box center [713, 336] width 7 height 7
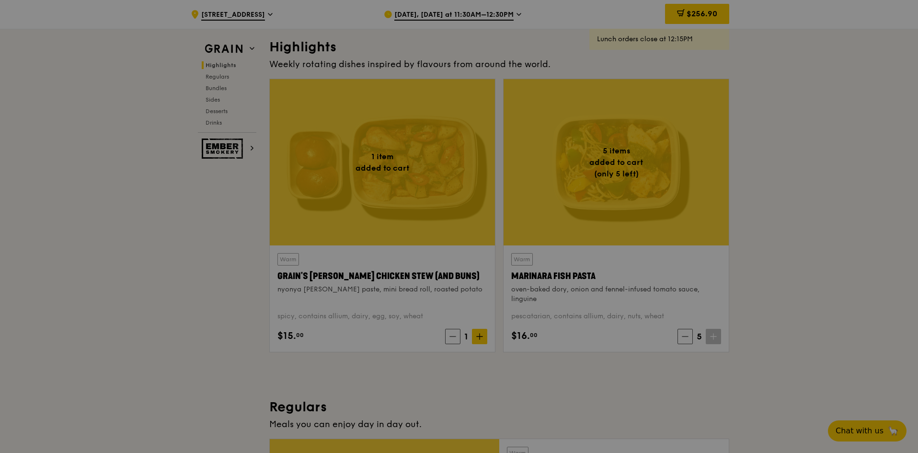
click at [757, 320] on div at bounding box center [459, 226] width 918 height 453
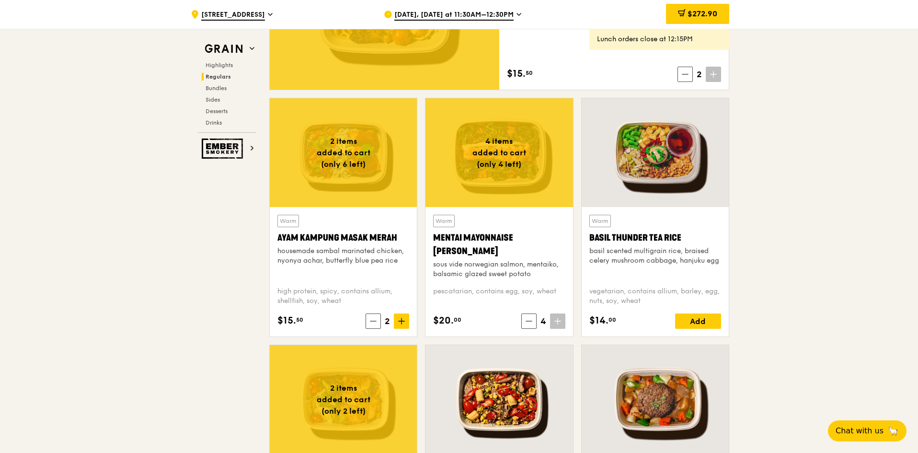
scroll to position [797, 0]
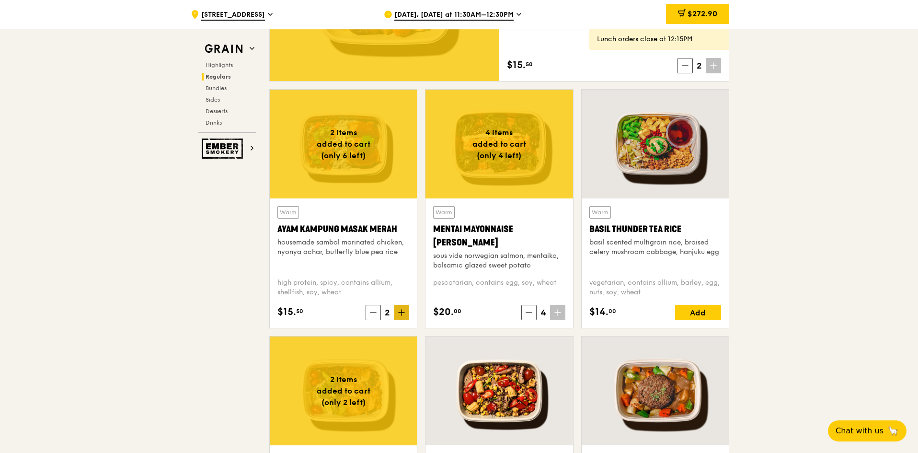
click at [399, 307] on span at bounding box center [401, 312] width 15 height 15
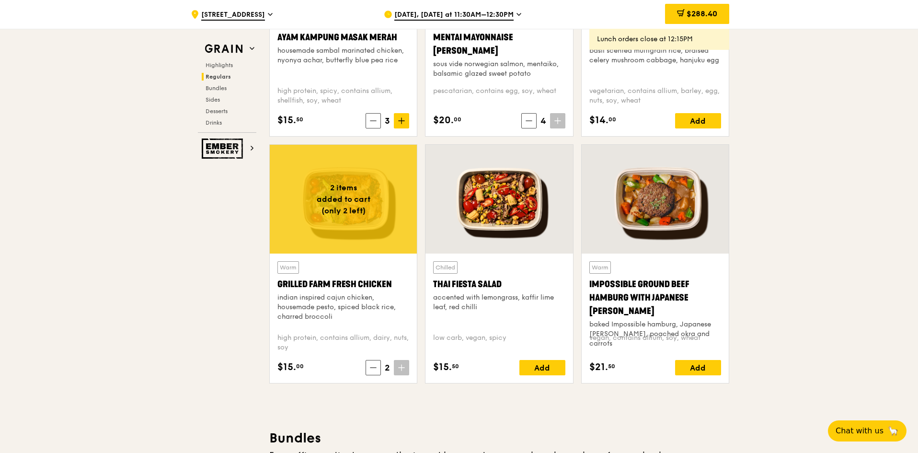
scroll to position [941, 0]
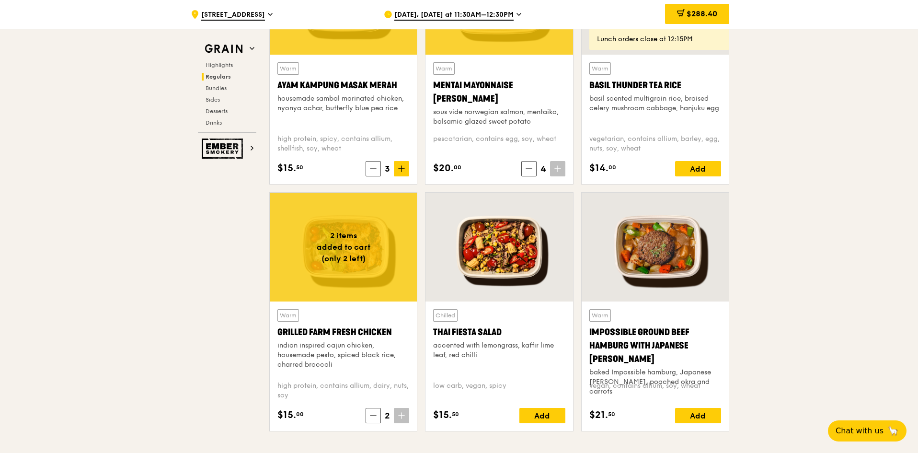
click at [390, 170] on span "3" at bounding box center [387, 168] width 13 height 13
click at [397, 170] on span at bounding box center [401, 168] width 15 height 15
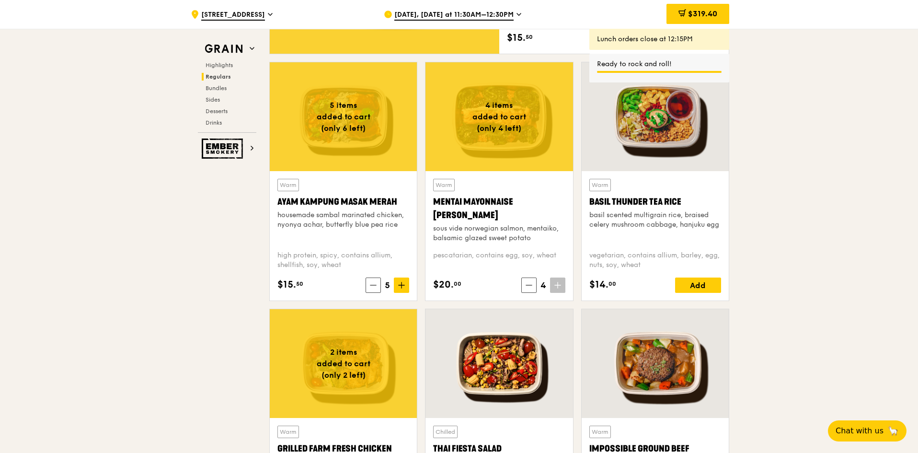
scroll to position [797, 0]
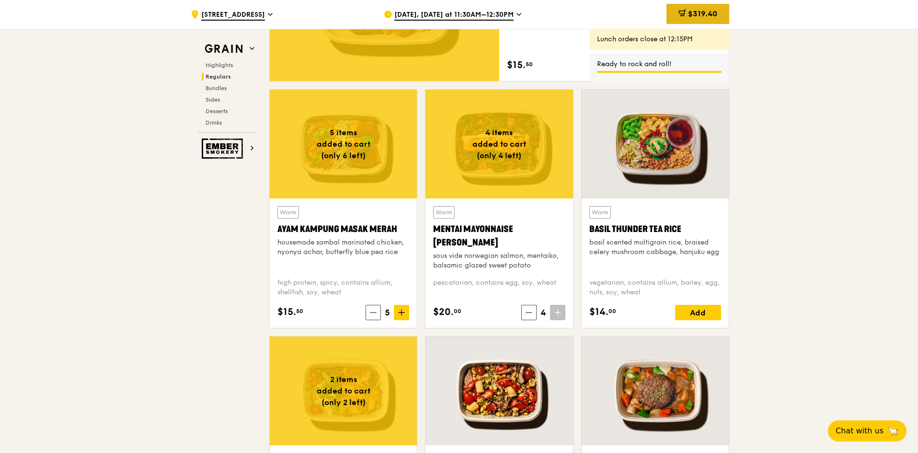
click at [687, 5] on div "$319.40" at bounding box center [698, 14] width 63 height 20
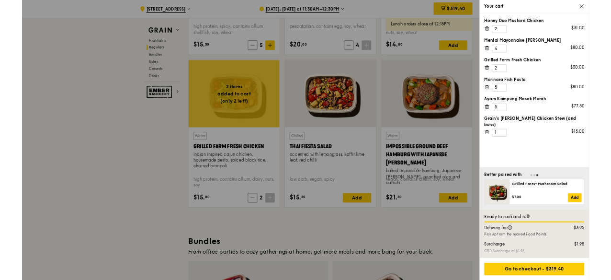
scroll to position [1085, 0]
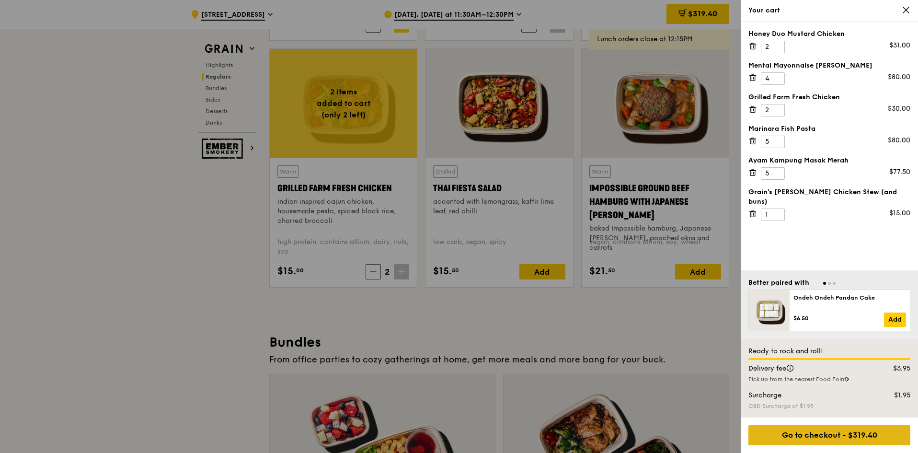
click at [846, 442] on div "Go to checkout - $319.40" at bounding box center [830, 435] width 162 height 20
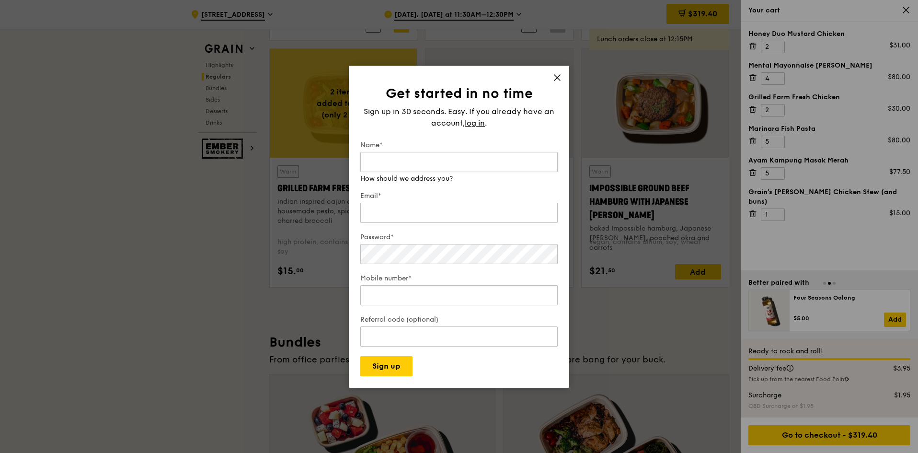
click at [367, 159] on input "Name*" at bounding box center [458, 162] width 197 height 20
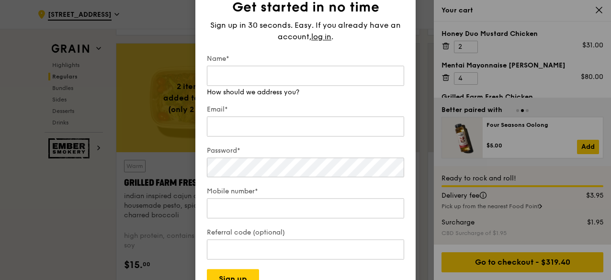
scroll to position [1057, 0]
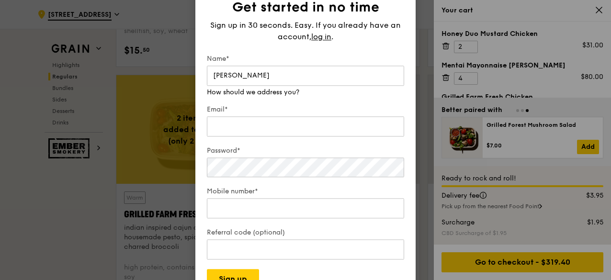
type input "Audrey"
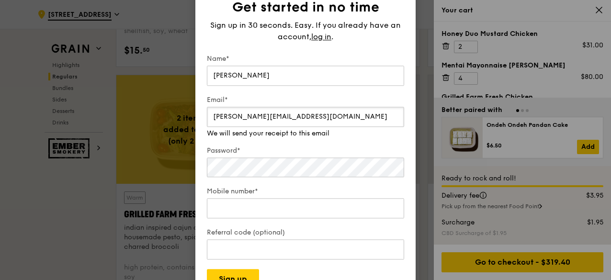
type input "audrey.chua@sg.ey.com"
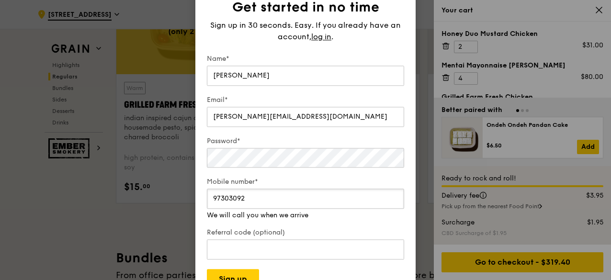
scroll to position [1201, 0]
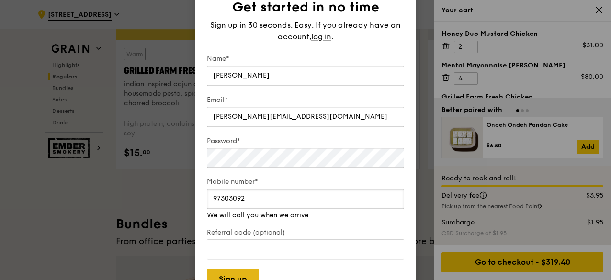
type input "97303092"
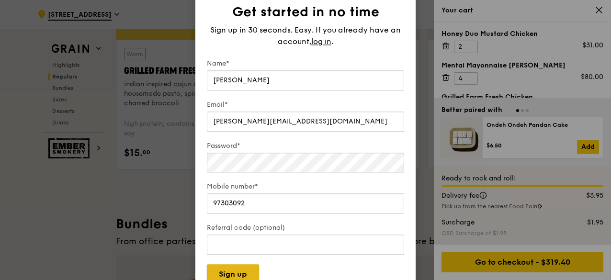
click at [251, 275] on button "Sign up" at bounding box center [233, 275] width 52 height 20
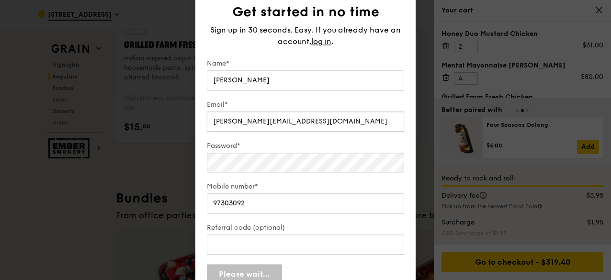
scroll to position [1249, 0]
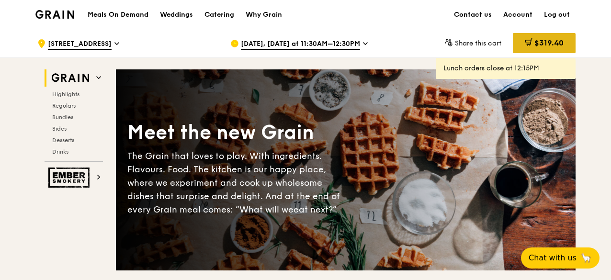
click at [539, 35] on div "$319.40" at bounding box center [544, 43] width 63 height 20
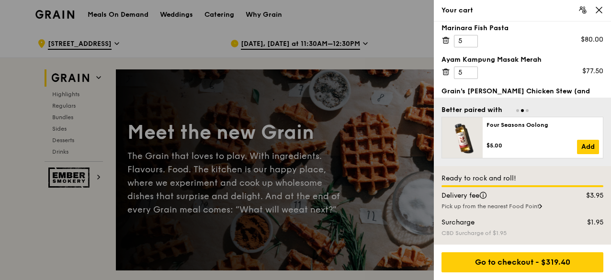
scroll to position [118, 0]
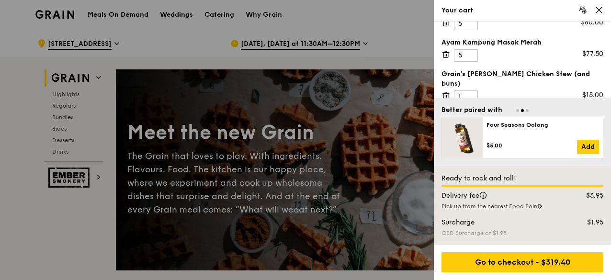
click at [598, 12] on icon at bounding box center [600, 10] width 6 height 6
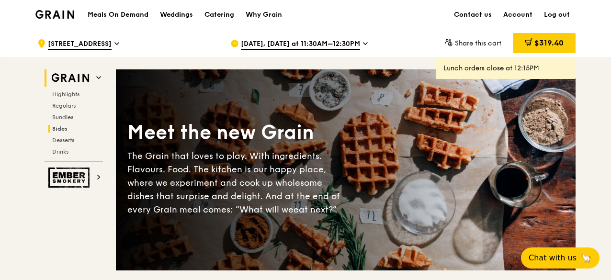
click at [65, 127] on span "Sides" at bounding box center [59, 129] width 15 height 7
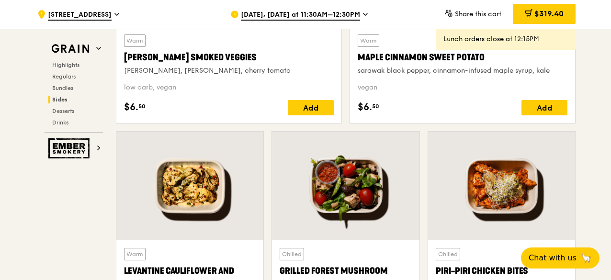
scroll to position [2467, 0]
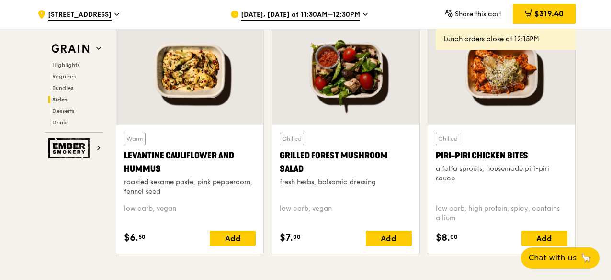
click at [564, 22] on div "$319.40" at bounding box center [544, 14] width 63 height 20
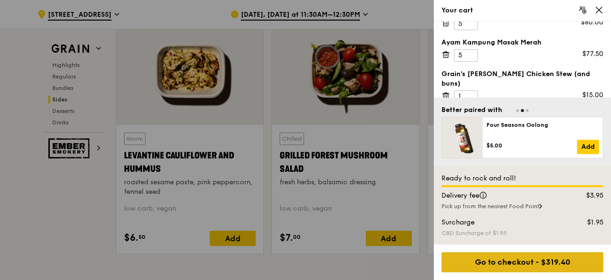
click at [496, 258] on div "Go to checkout - $319.40" at bounding box center [523, 263] width 162 height 20
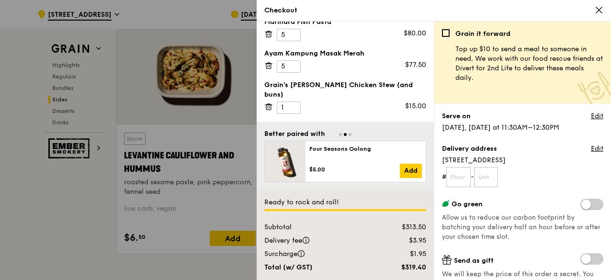
scroll to position [94, 0]
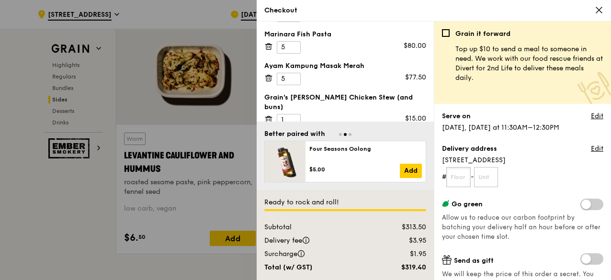
click at [453, 176] on input "text" at bounding box center [459, 177] width 24 height 20
type input "01"
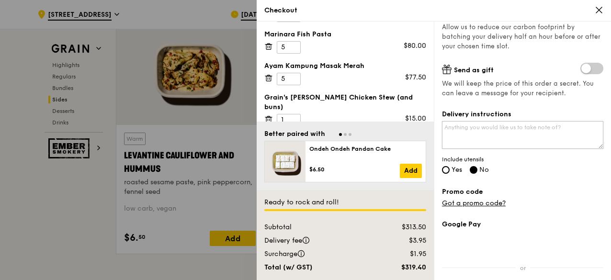
scroll to position [192, 0]
type input "00"
click at [462, 167] on span "Yes" at bounding box center [457, 169] width 11 height 8
click at [450, 167] on input "Yes" at bounding box center [446, 169] width 8 height 8
radio input "true"
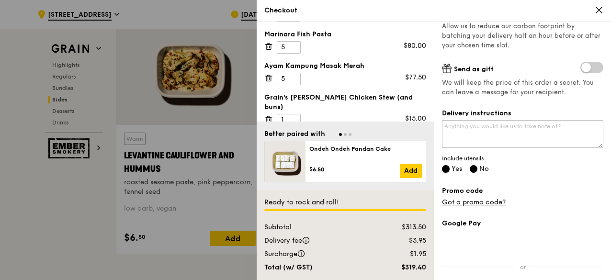
radio input "false"
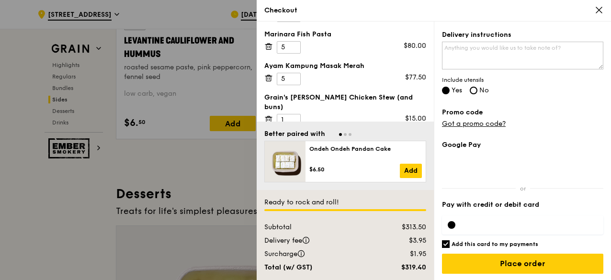
scroll to position [2563, 0]
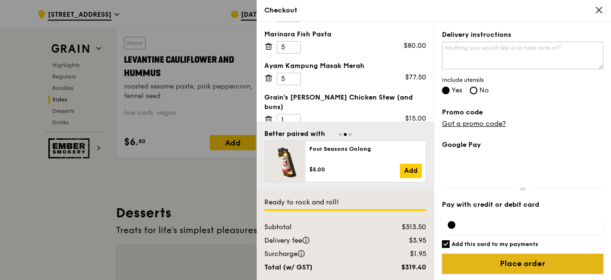
click at [498, 258] on input "Place order" at bounding box center [523, 264] width 162 height 20
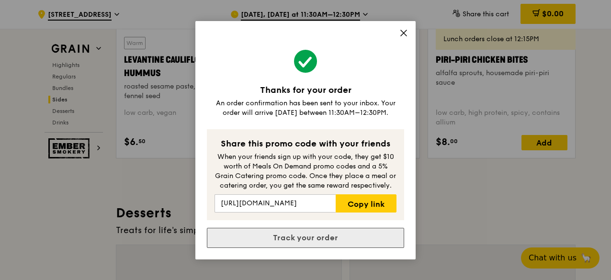
click at [377, 237] on link "Track your order" at bounding box center [305, 238] width 197 height 20
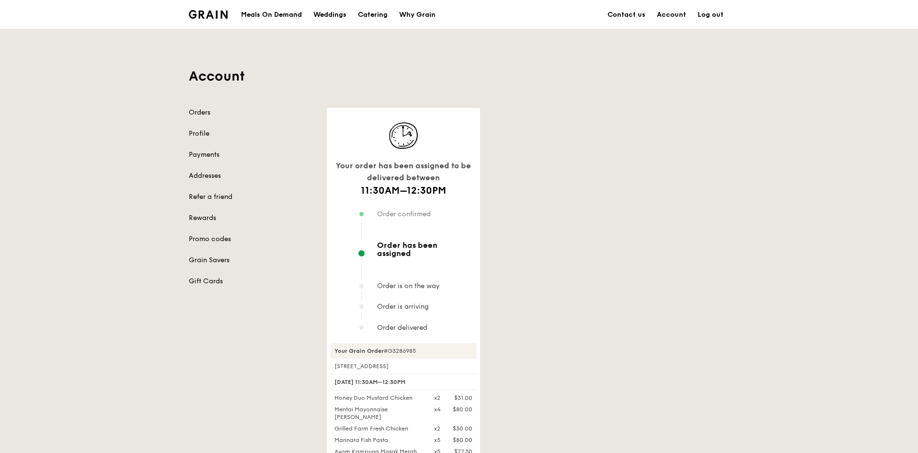
click at [623, 233] on div "Your order has been assigned to be delivered between 11:30AM–12:30PM Order conf…" at bounding box center [528, 370] width 414 height 525
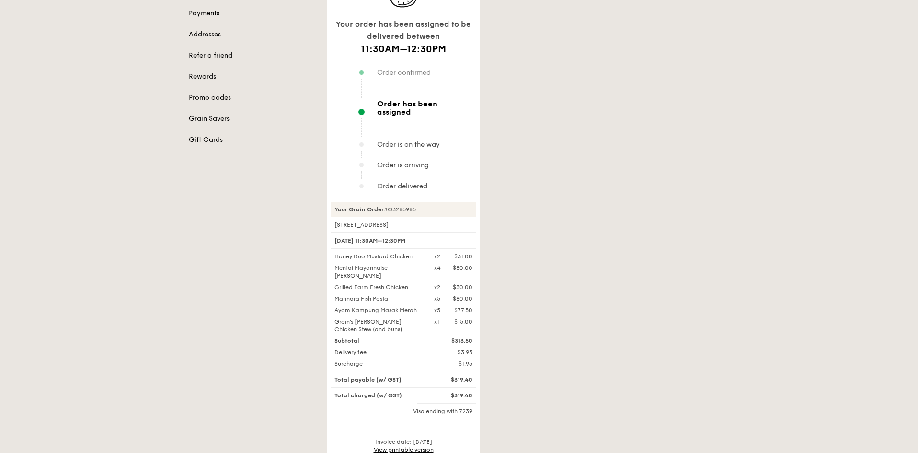
scroll to position [144, 0]
click at [518, 232] on div "Your order has been assigned to be delivered between 11:30AM–12:30PM Order conf…" at bounding box center [528, 226] width 414 height 525
drag, startPoint x: 403, startPoint y: 200, endPoint x: 451, endPoint y: 199, distance: 47.9
click at [451, 199] on div "Your Grain Order #G3286985" at bounding box center [404, 206] width 146 height 15
